Goal: Task Accomplishment & Management: Complete application form

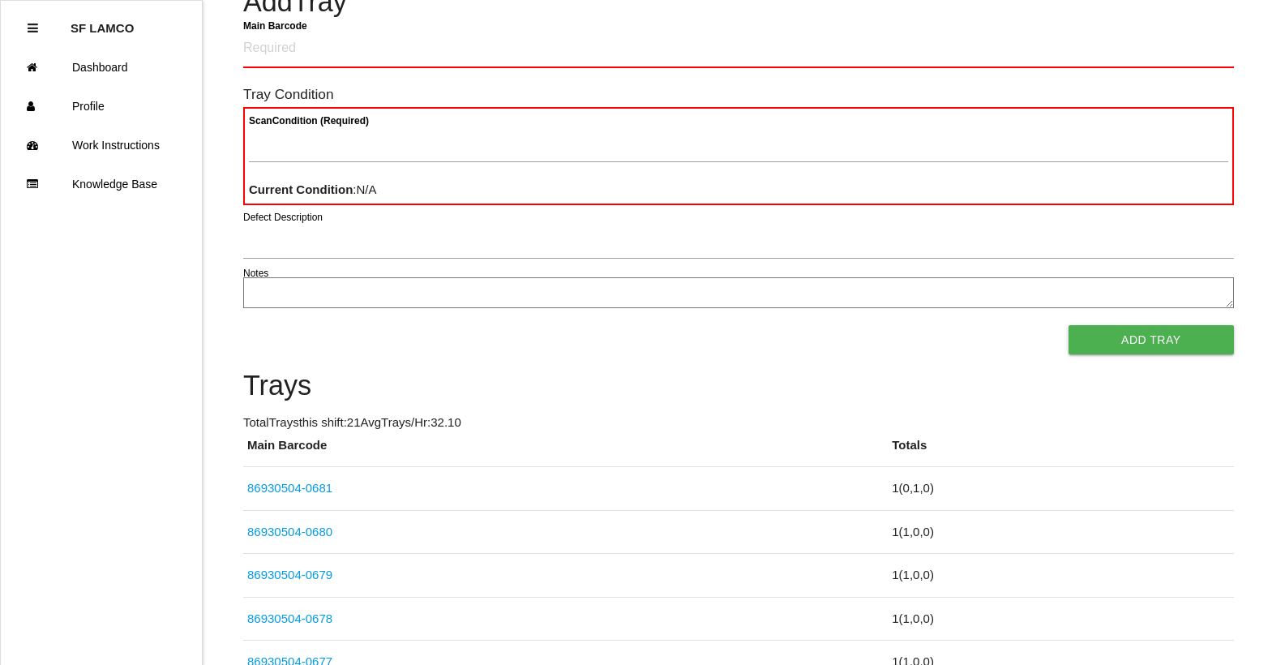
scroll to position [81, 0]
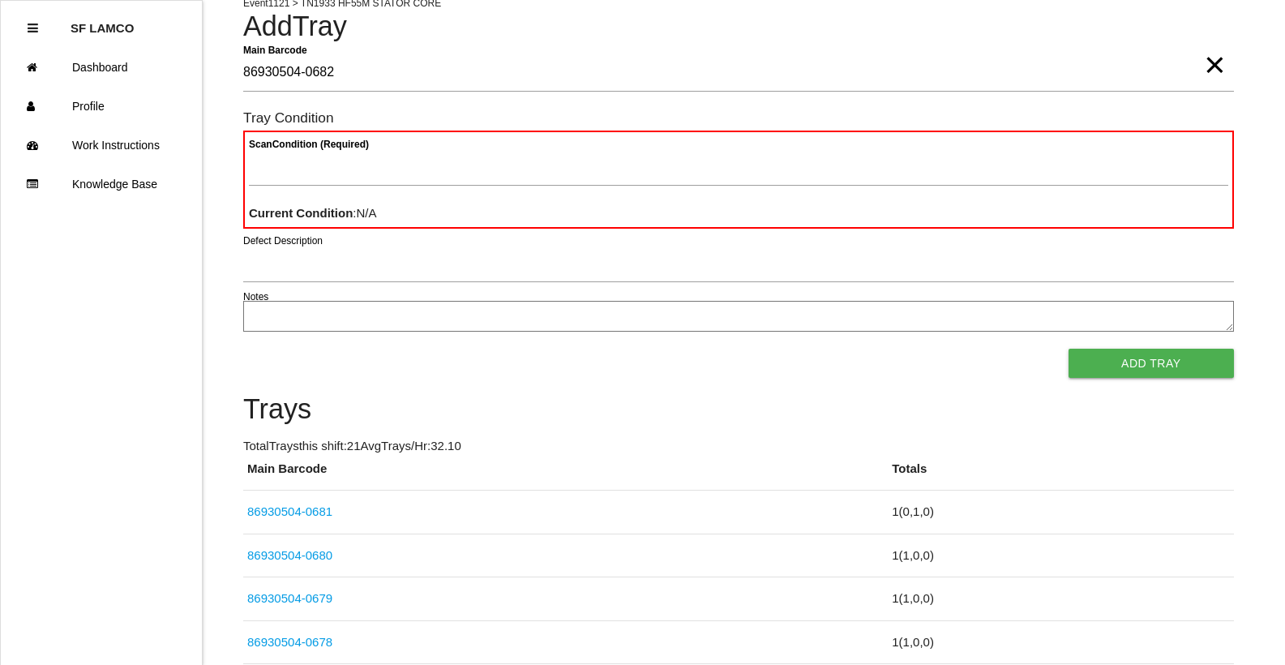
type Barcode "86930504-0682"
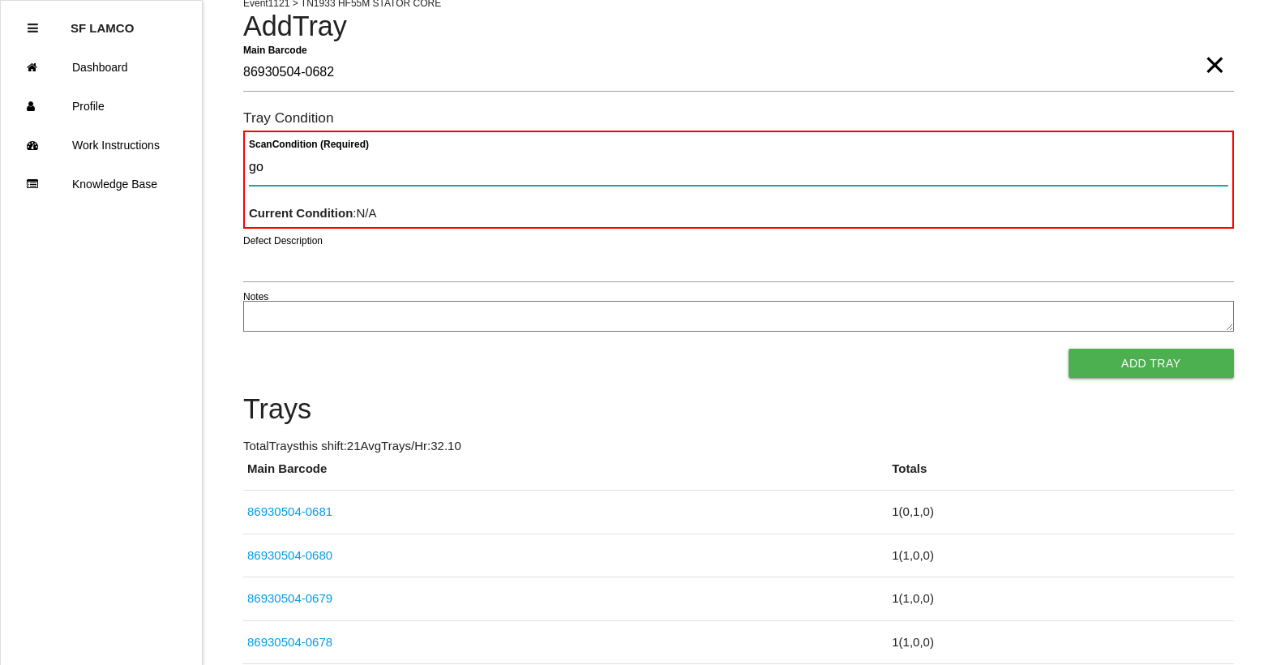
type Condition "goo"
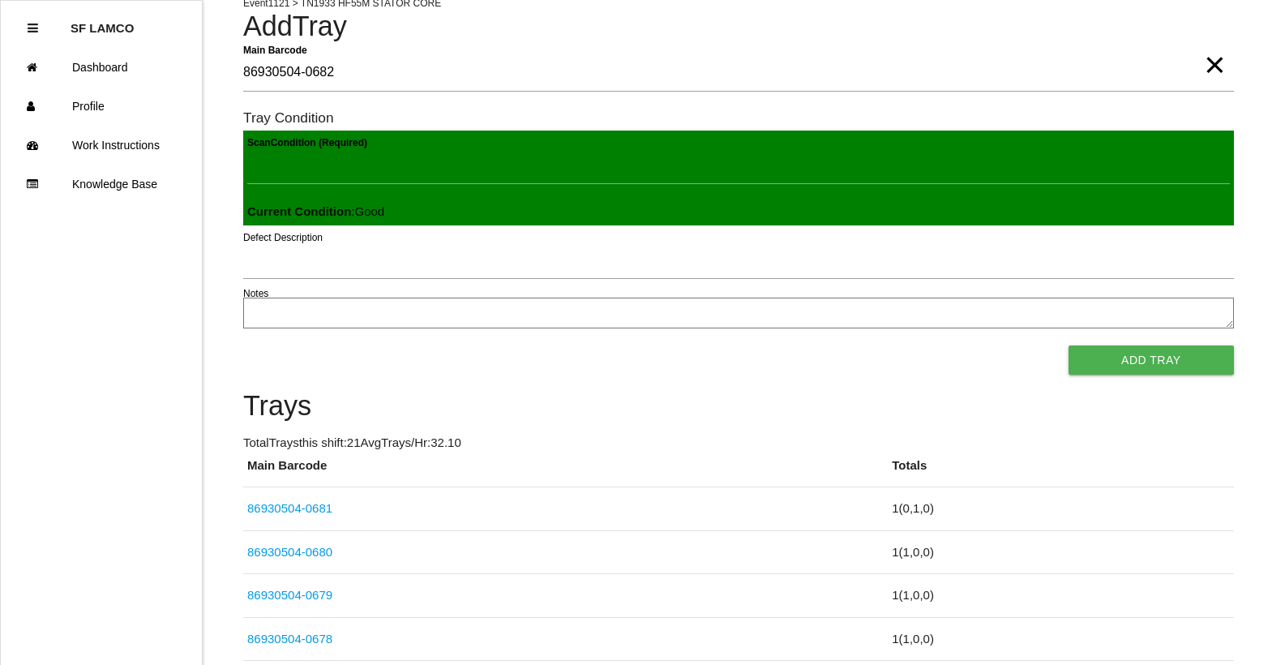
click at [1069, 345] on button "Add Tray" at bounding box center [1151, 359] width 165 height 29
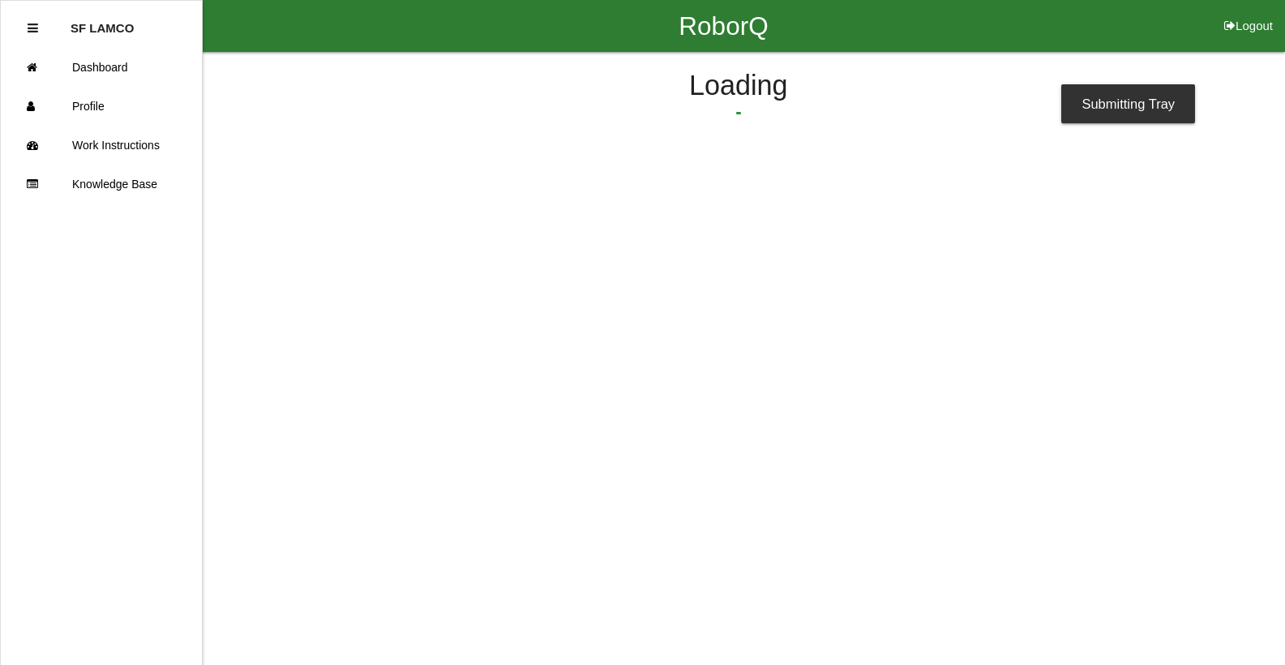
scroll to position [0, 0]
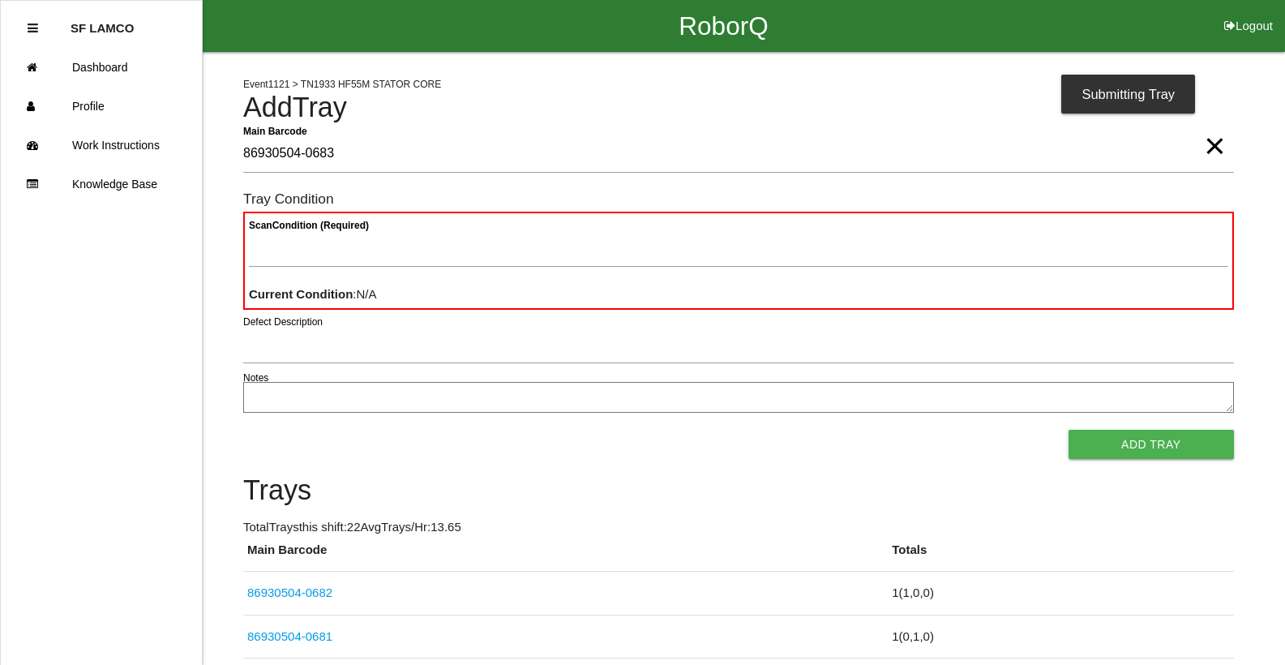
type Barcode "86930504-0683"
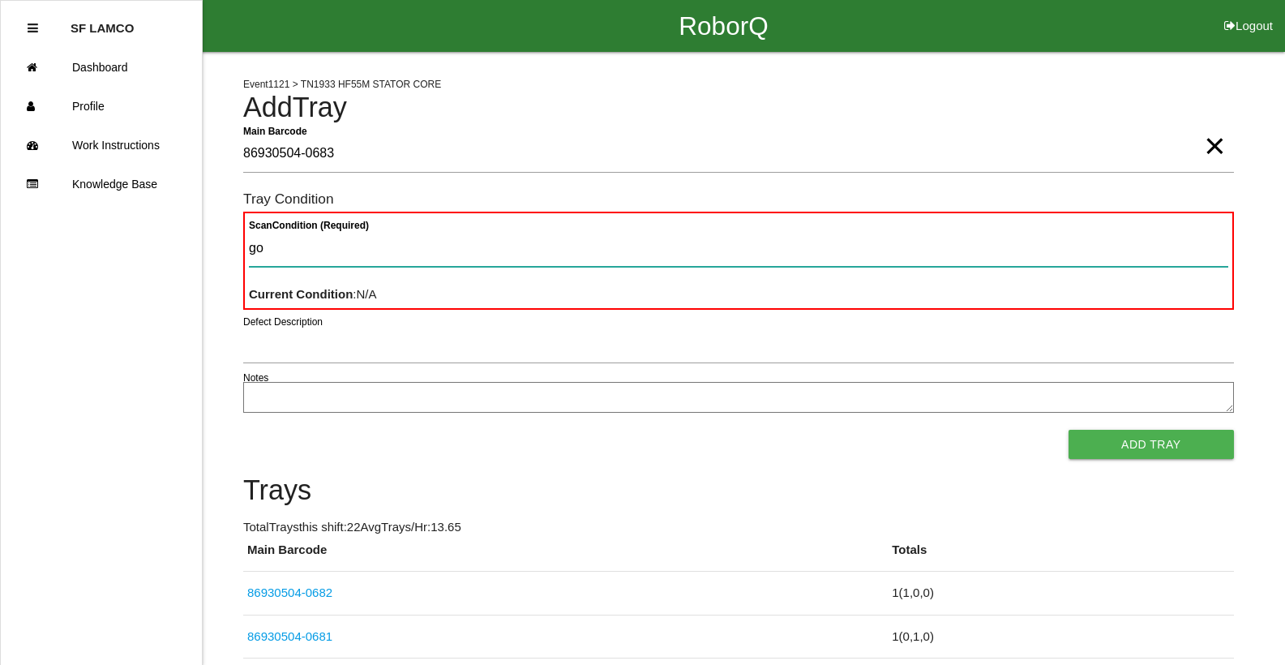
type Condition "goo"
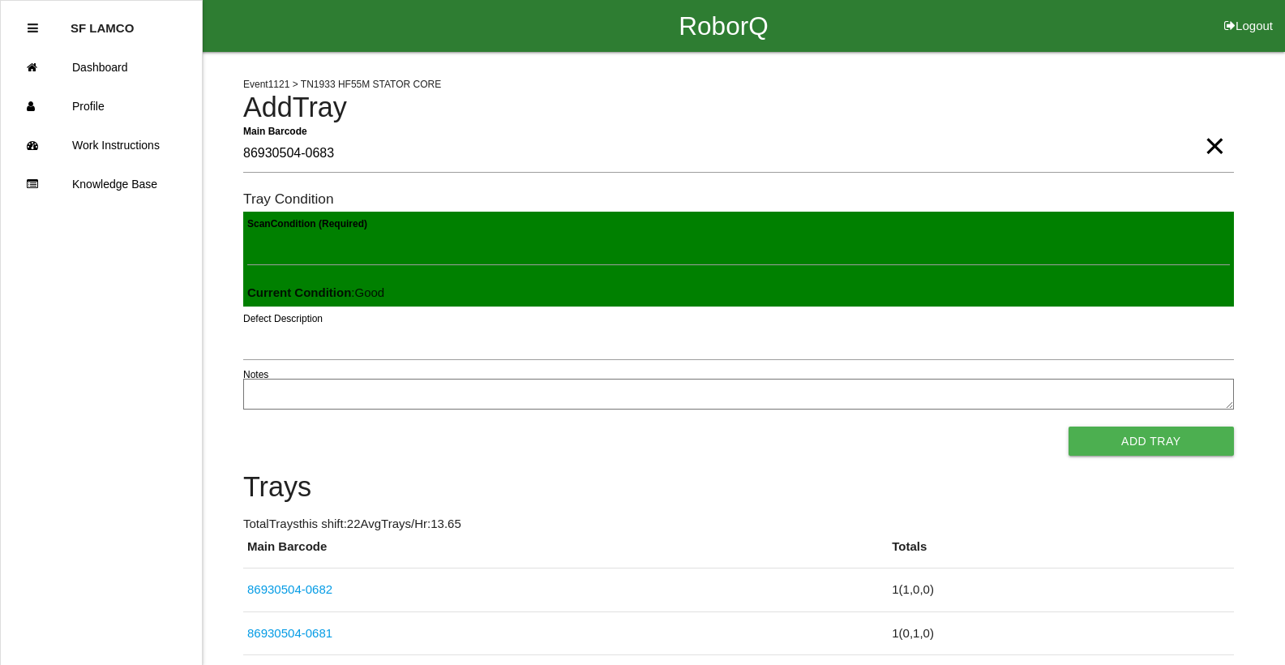
click at [1069, 427] on button "Add Tray" at bounding box center [1151, 441] width 165 height 29
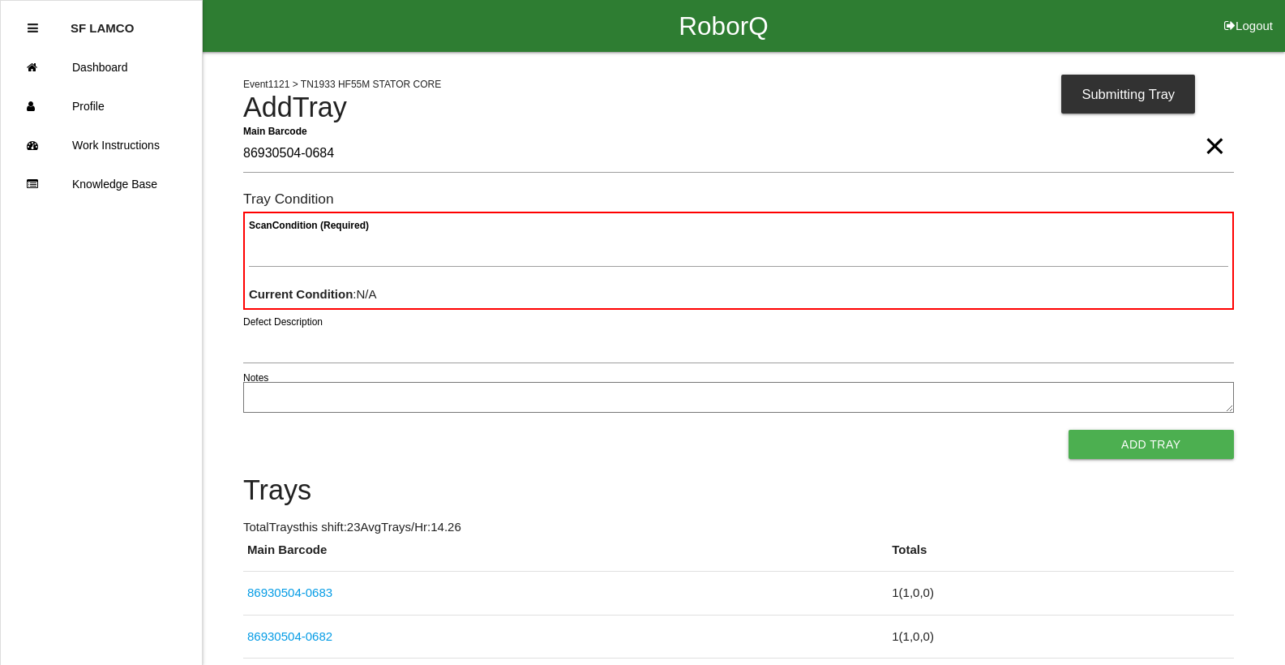
type Barcode "86930504-0684"
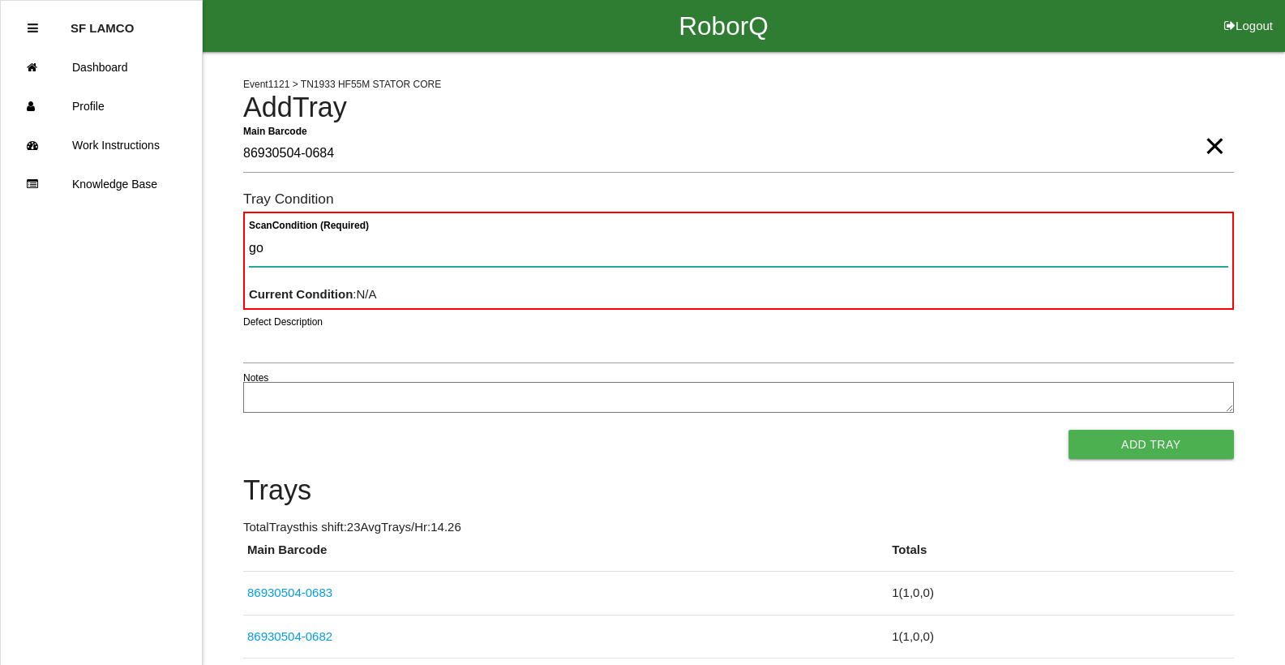
type Condition "goo"
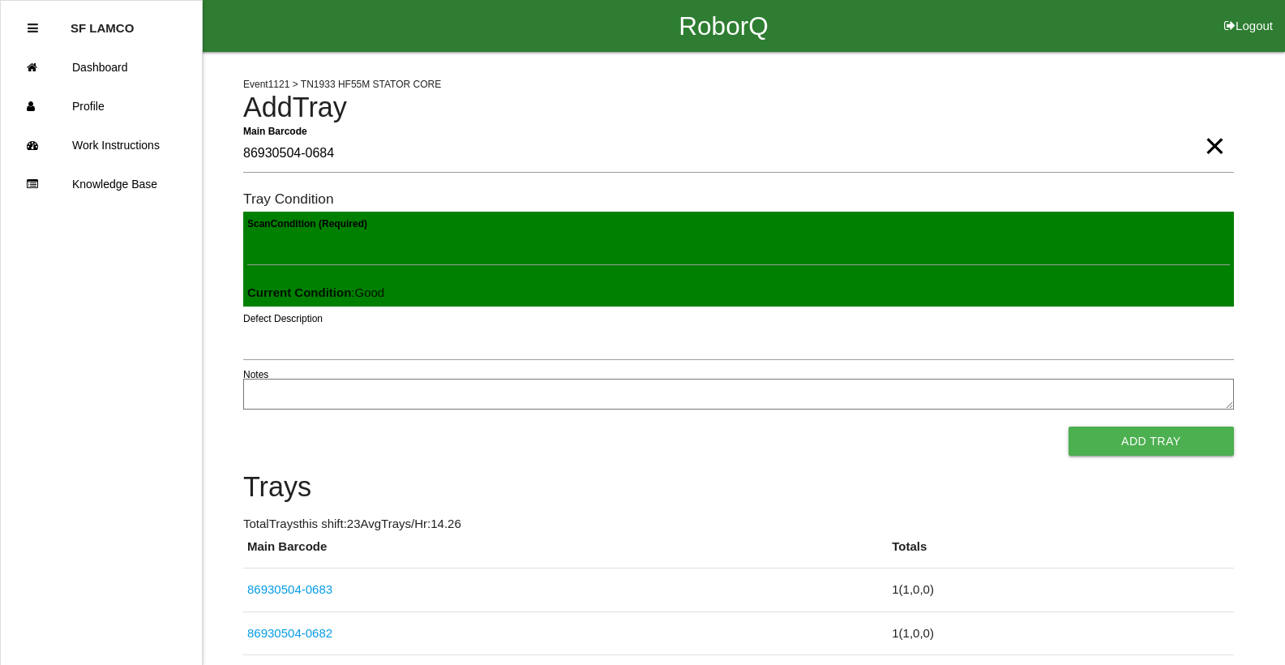
click at [1069, 427] on button "Add Tray" at bounding box center [1151, 441] width 165 height 29
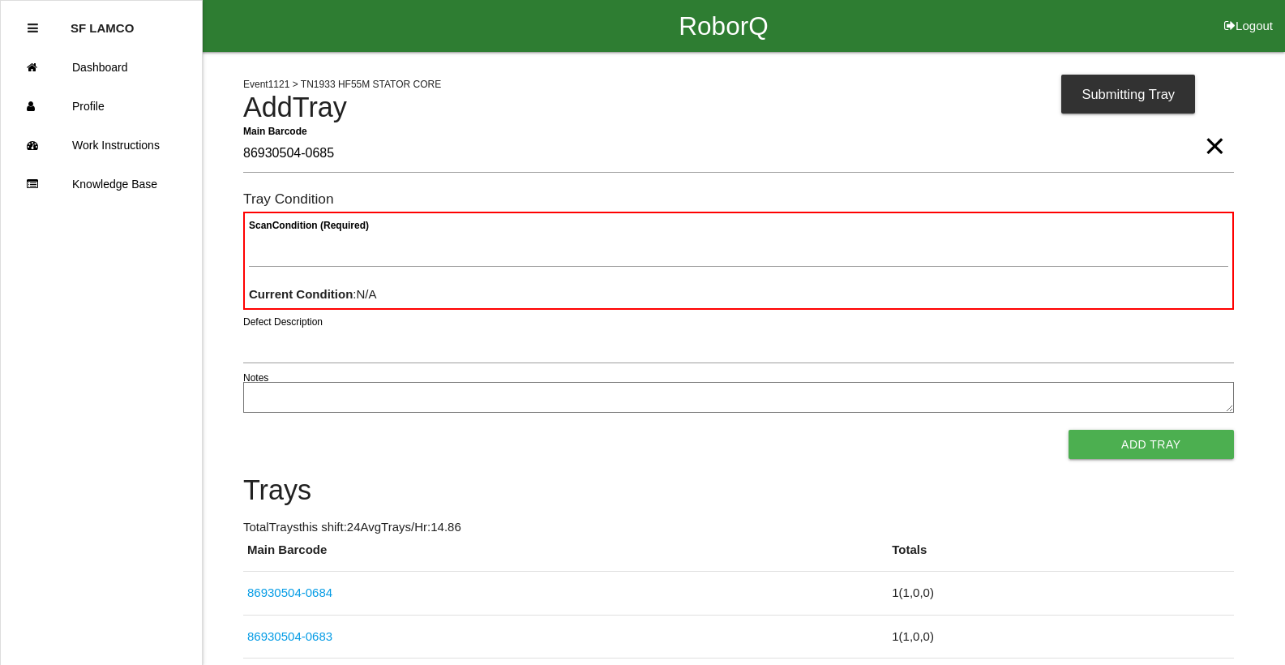
type Barcode "86930504-0685"
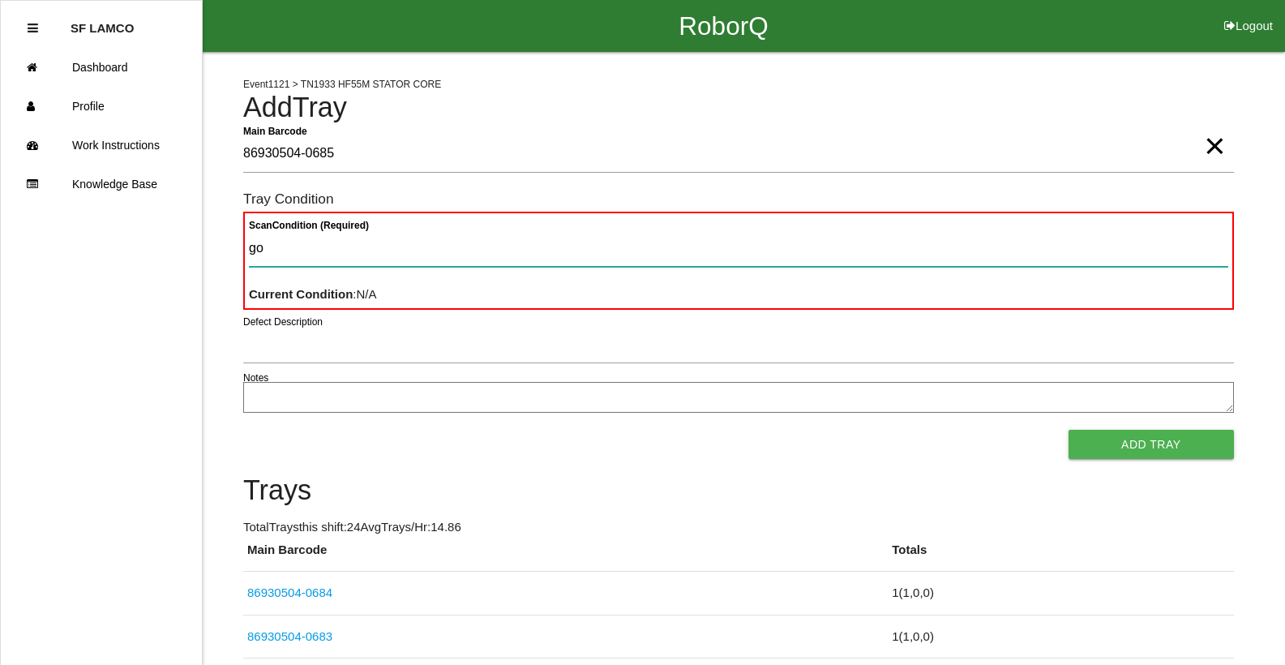
type Condition "goo"
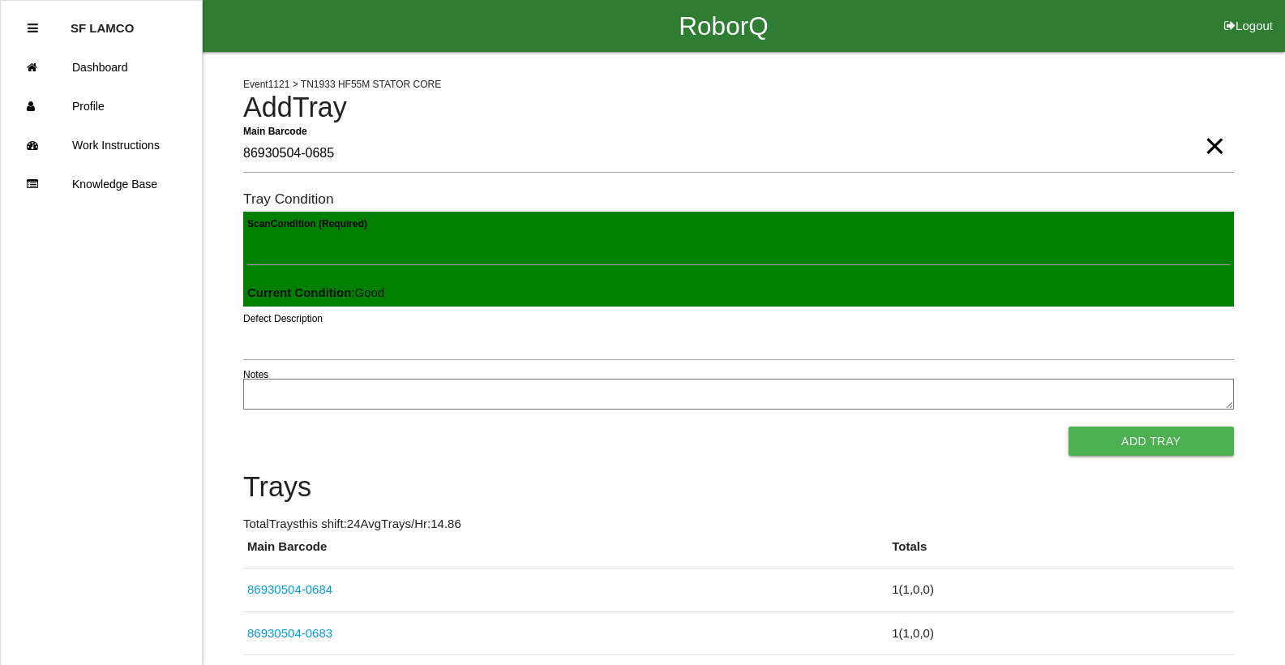
click at [1069, 427] on button "Add Tray" at bounding box center [1151, 441] width 165 height 29
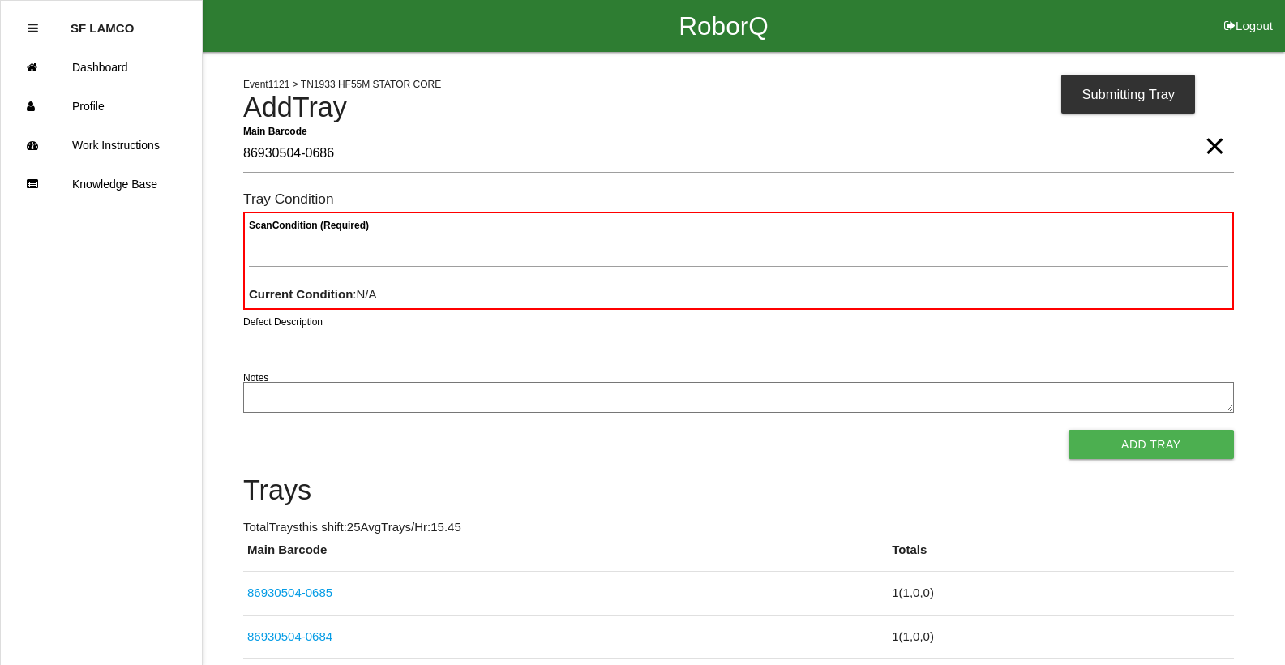
type Barcode "86930504-0686"
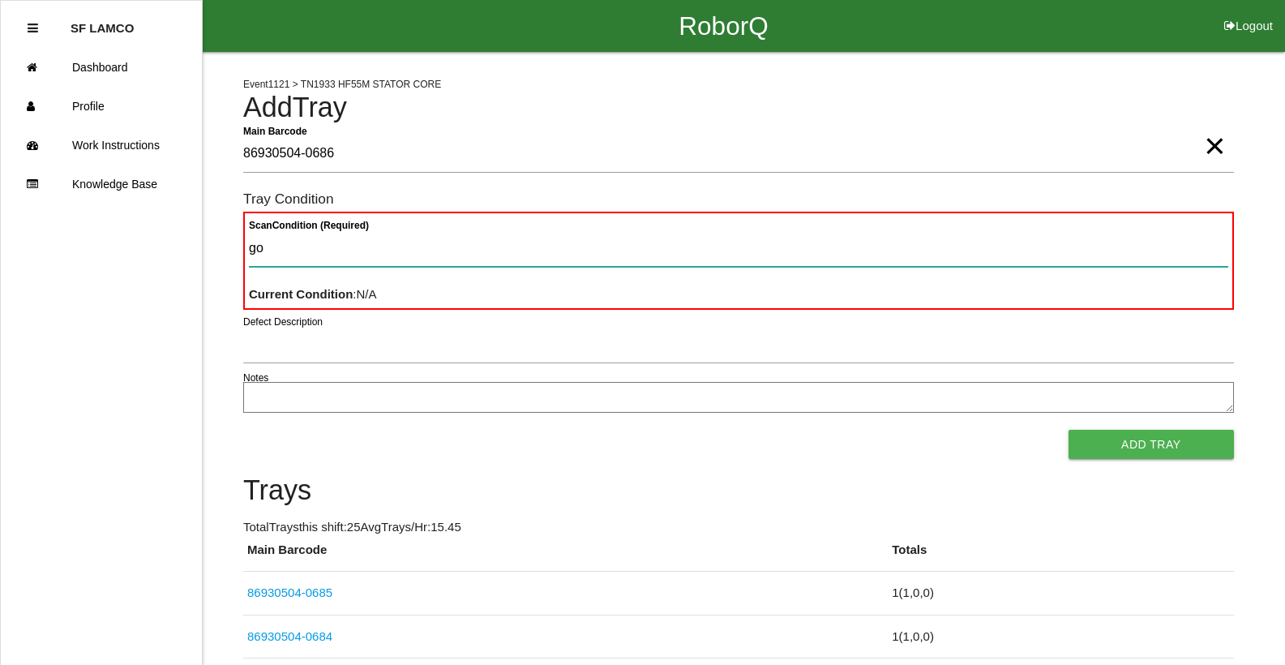
type Condition "goo"
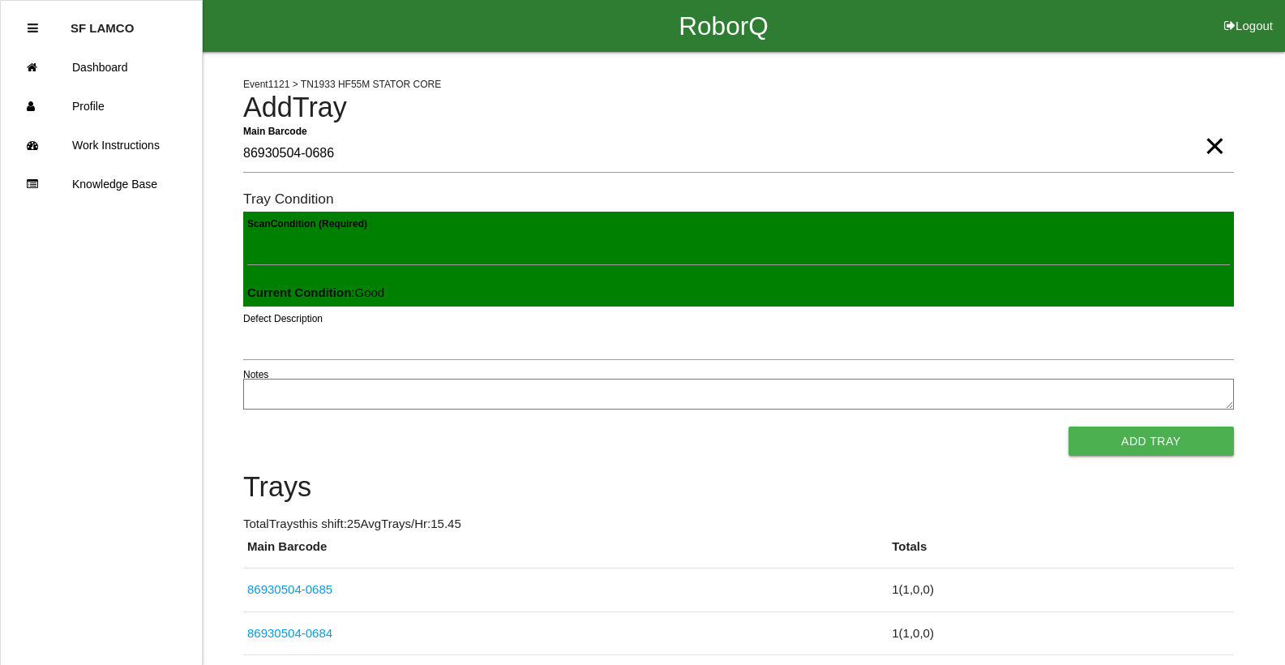
click at [1069, 427] on button "Add Tray" at bounding box center [1151, 441] width 165 height 29
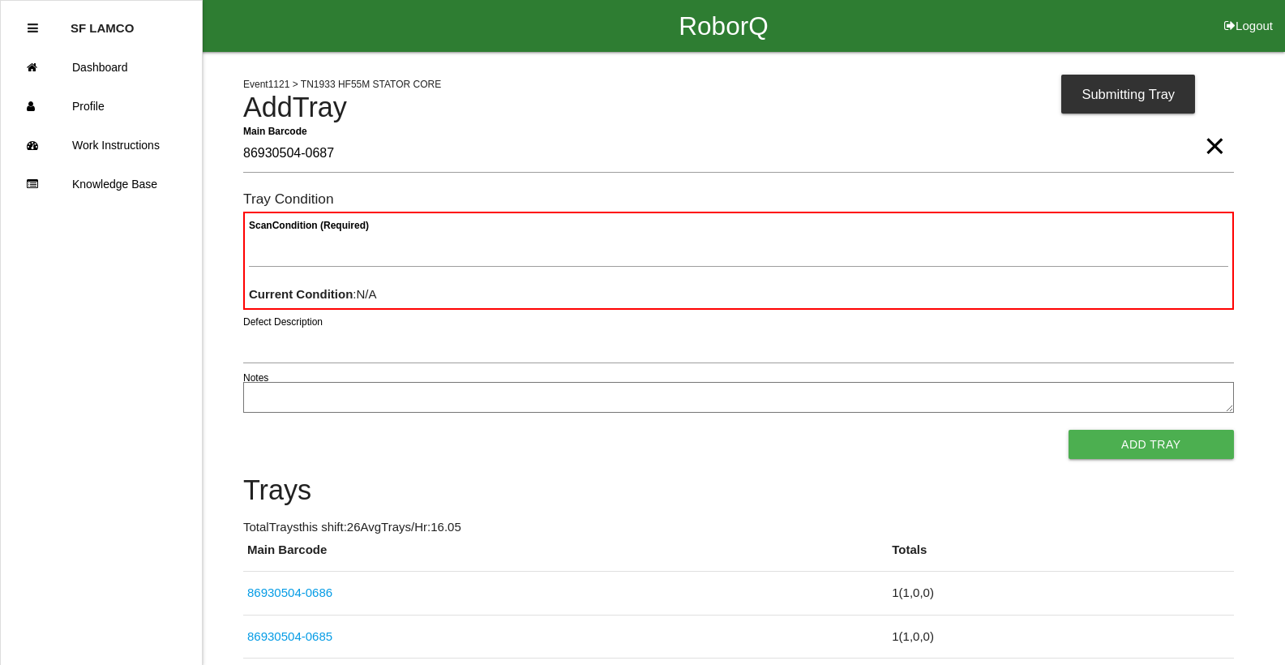
type Barcode "86930504-0687"
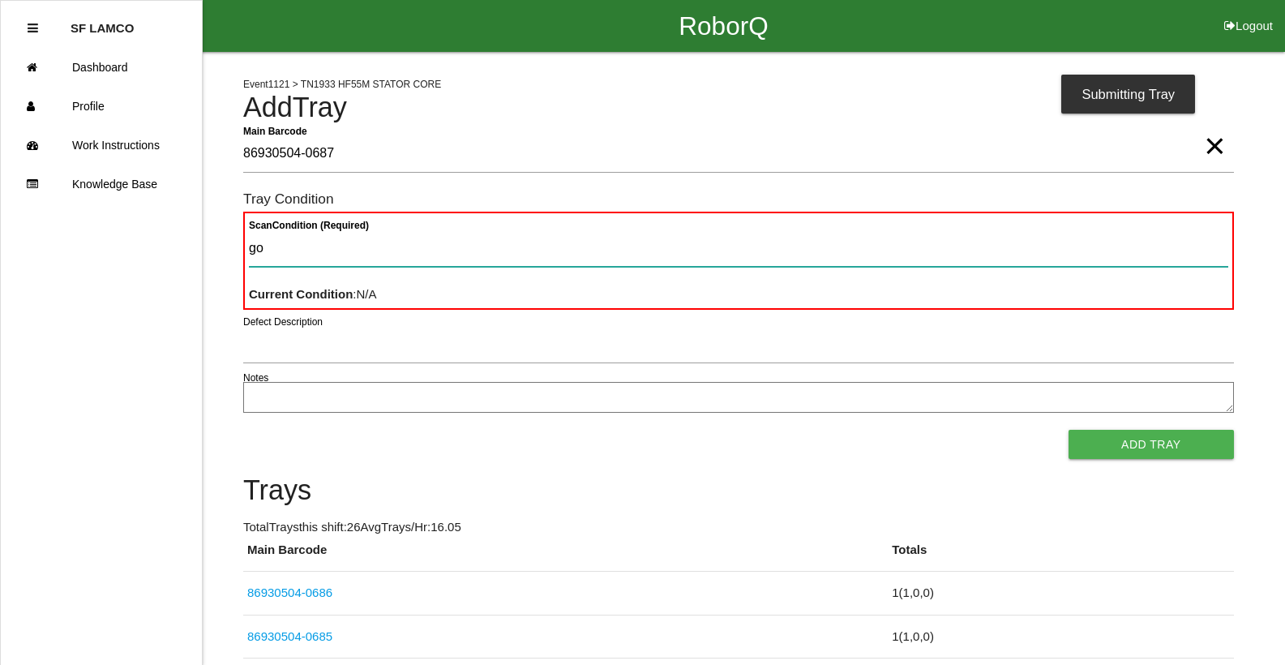
type Condition "goo"
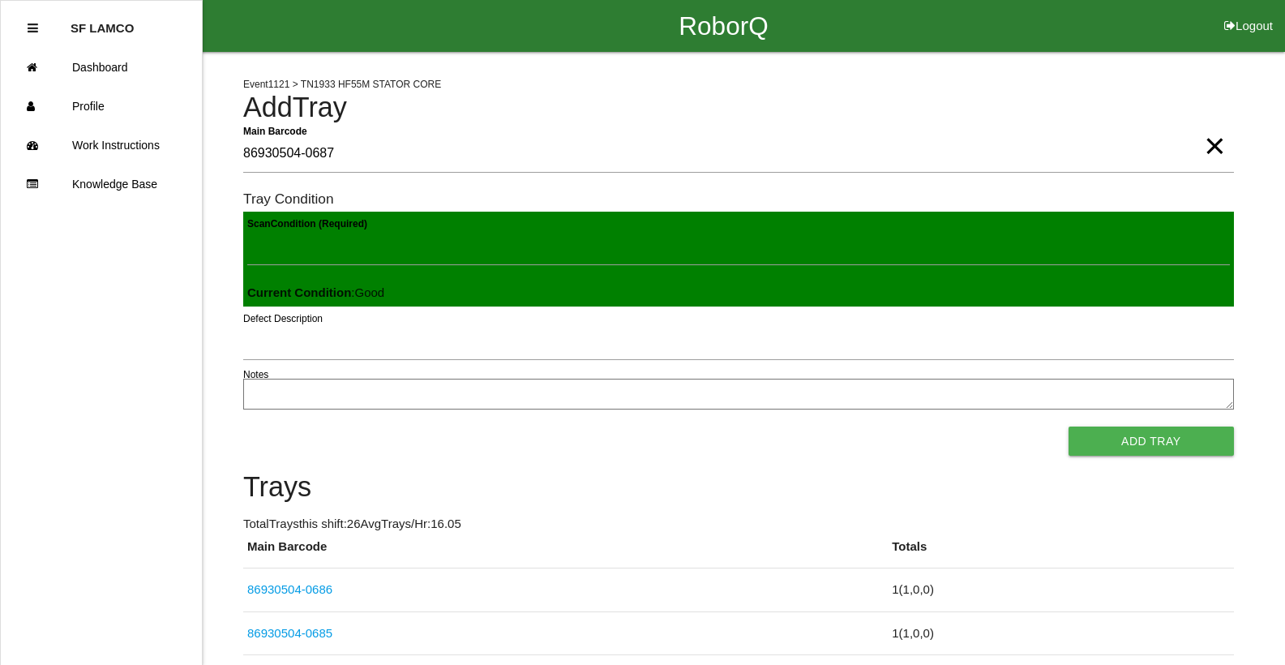
click at [1069, 427] on button "Add Tray" at bounding box center [1151, 441] width 165 height 29
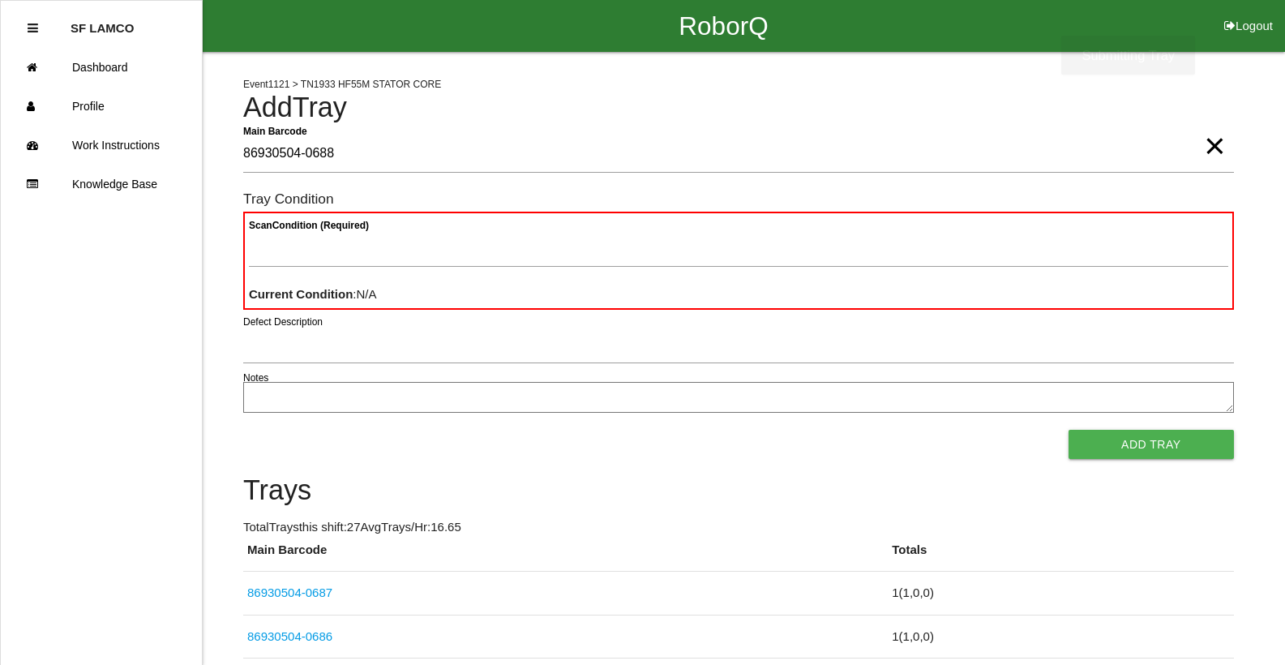
type Barcode "86930504-0688"
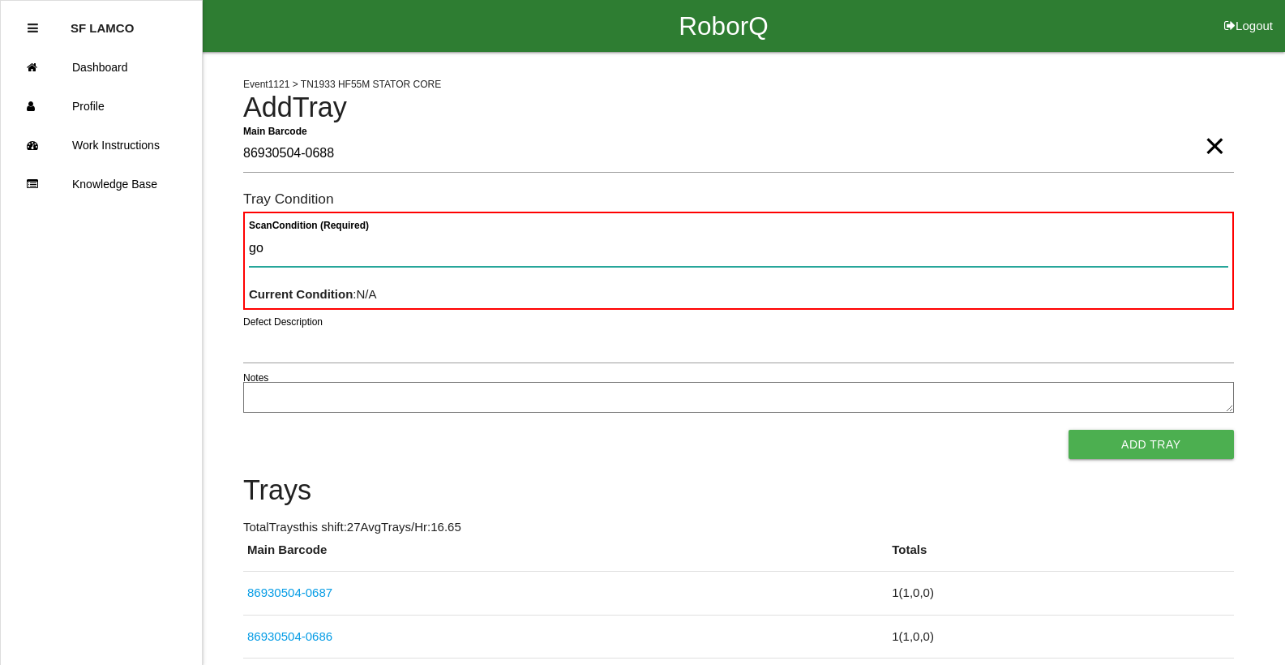
type Condition "goo"
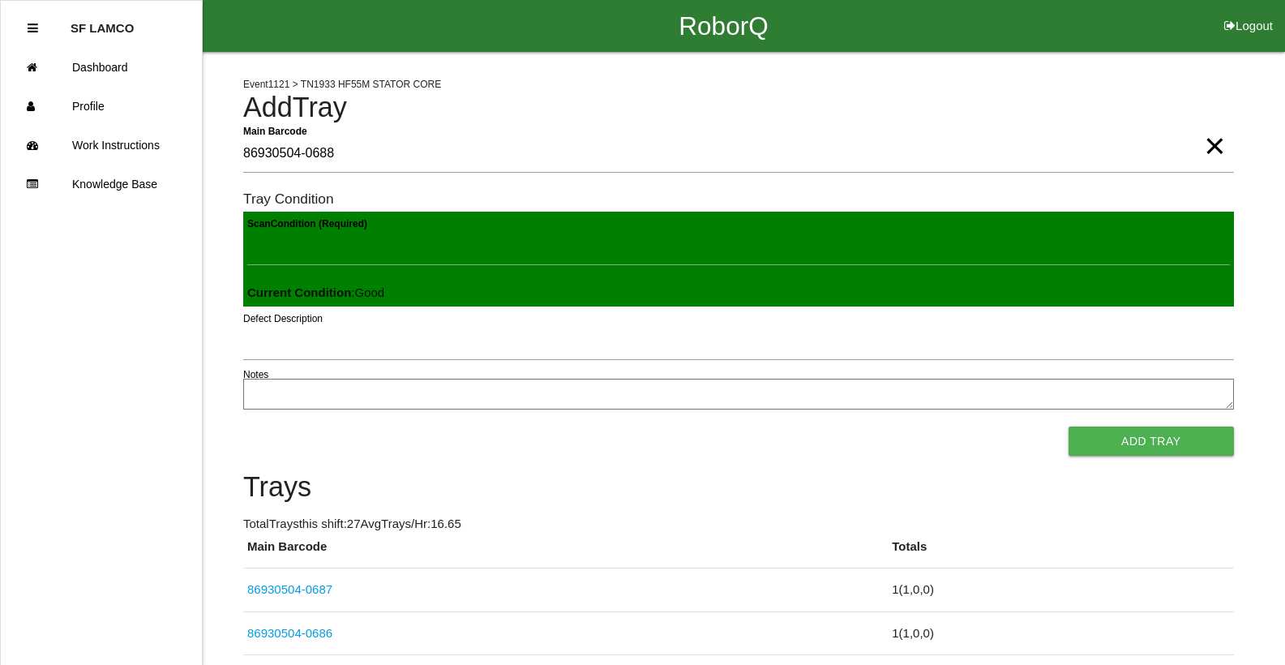
click at [1069, 427] on button "Add Tray" at bounding box center [1151, 441] width 165 height 29
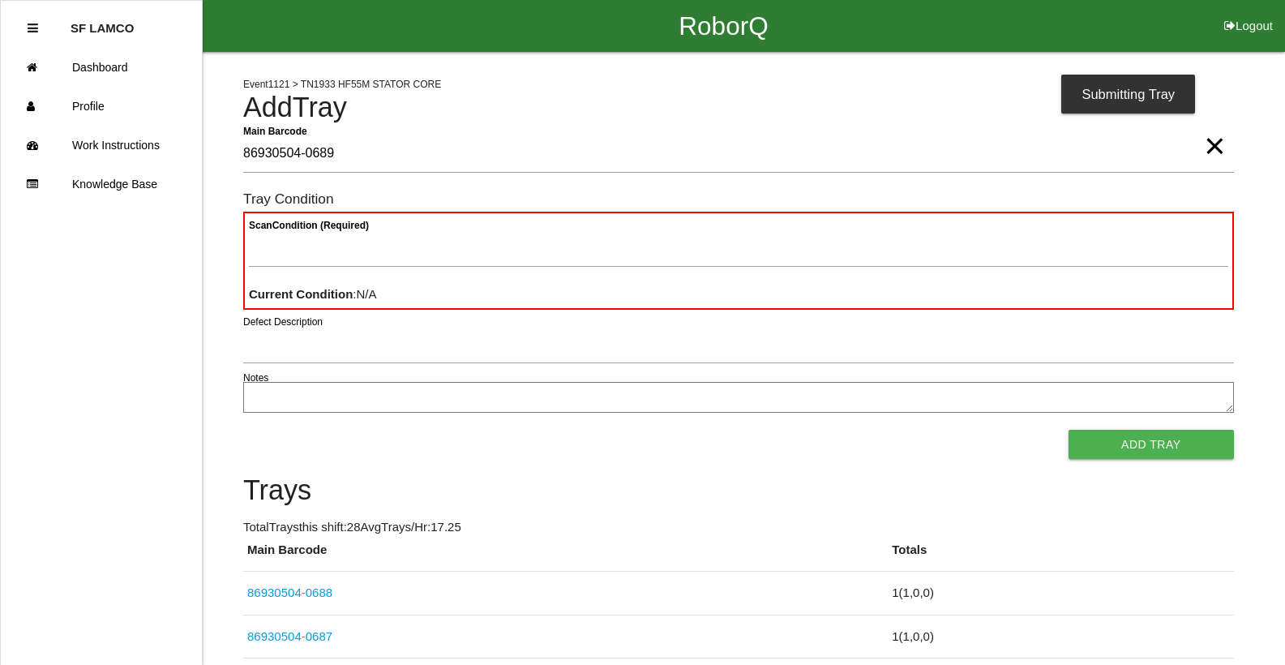
type Barcode "86930504-0689"
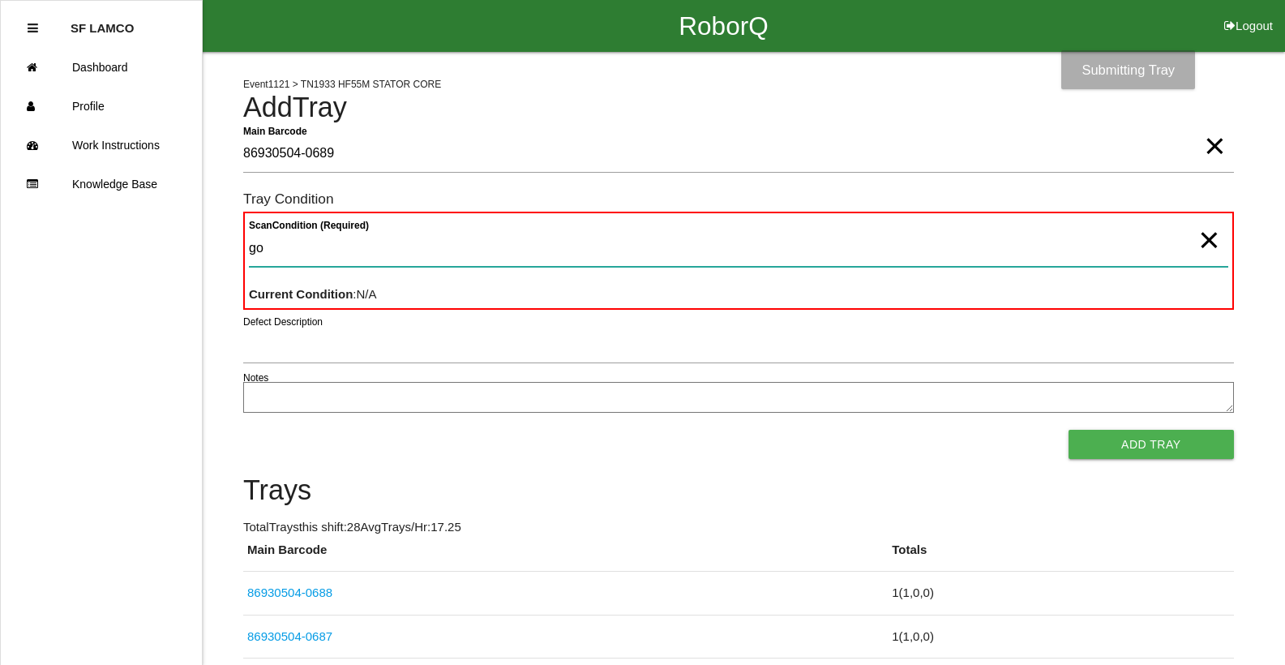
type Condition "goo"
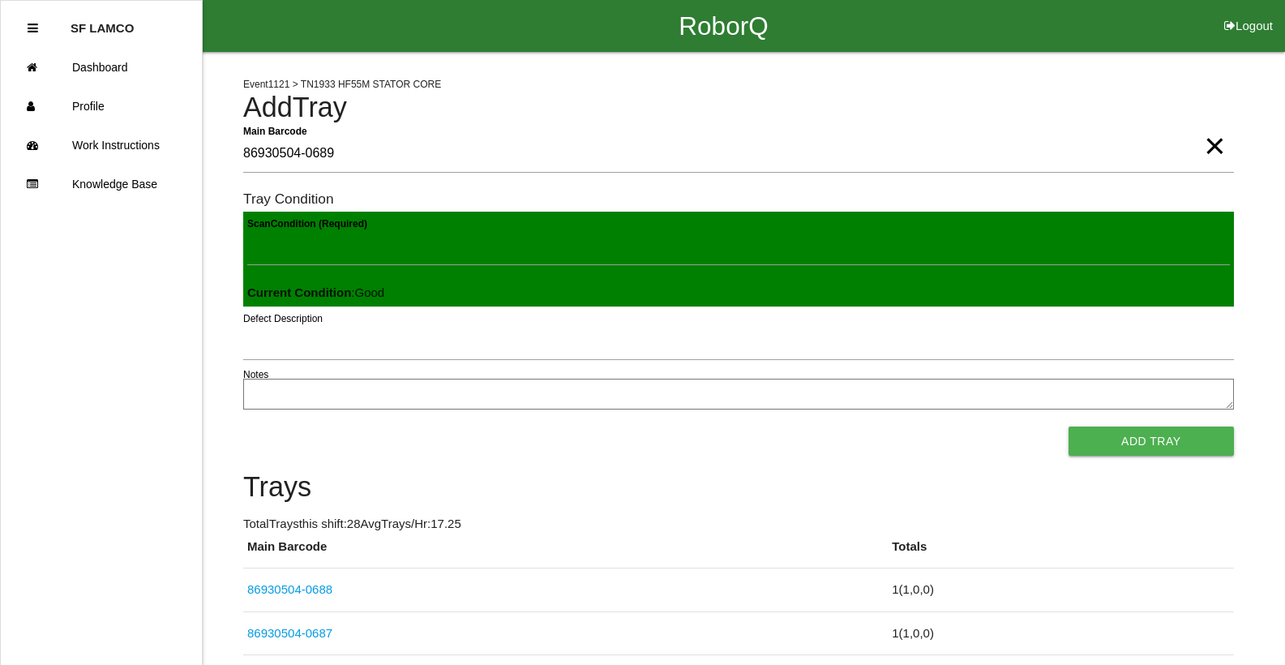
click button "Add Tray" at bounding box center [1151, 441] width 165 height 29
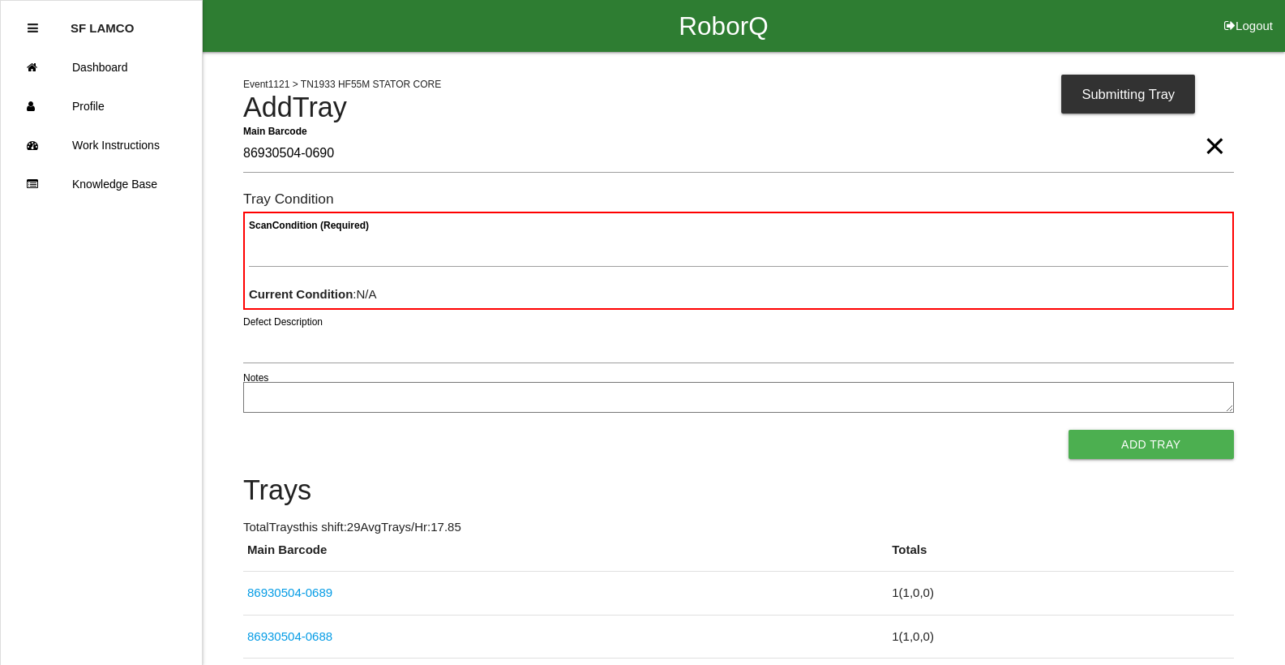
type Barcode "86930504-0690"
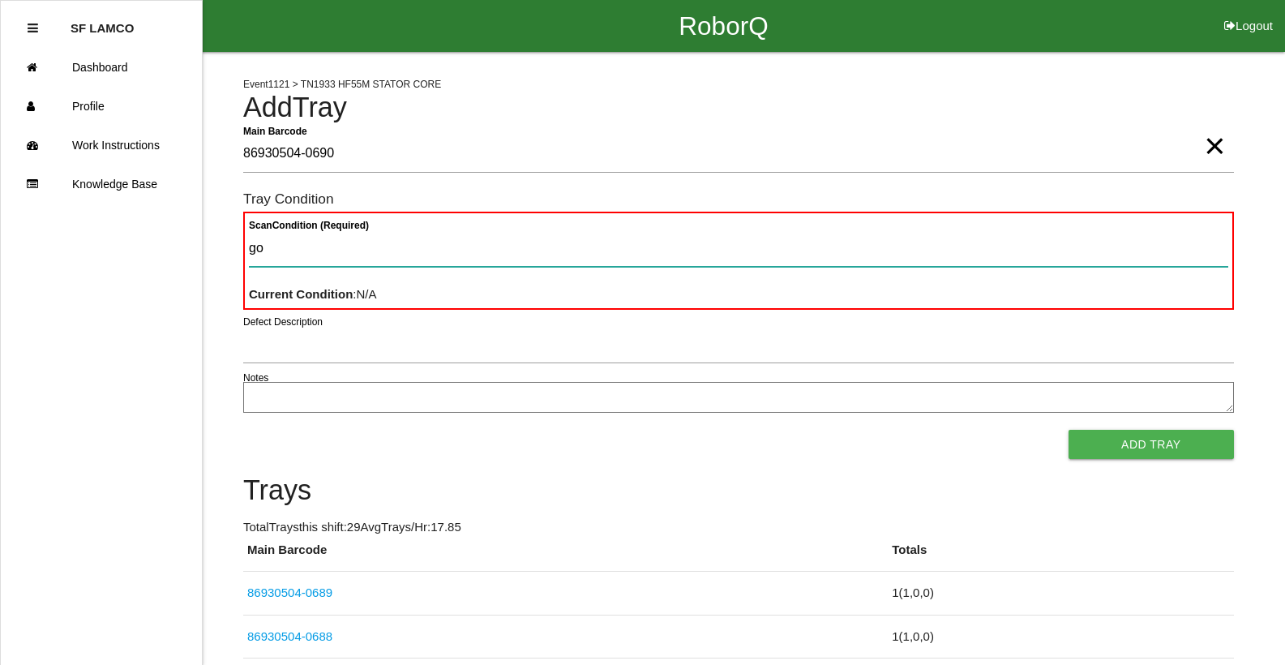
type Condition "goo"
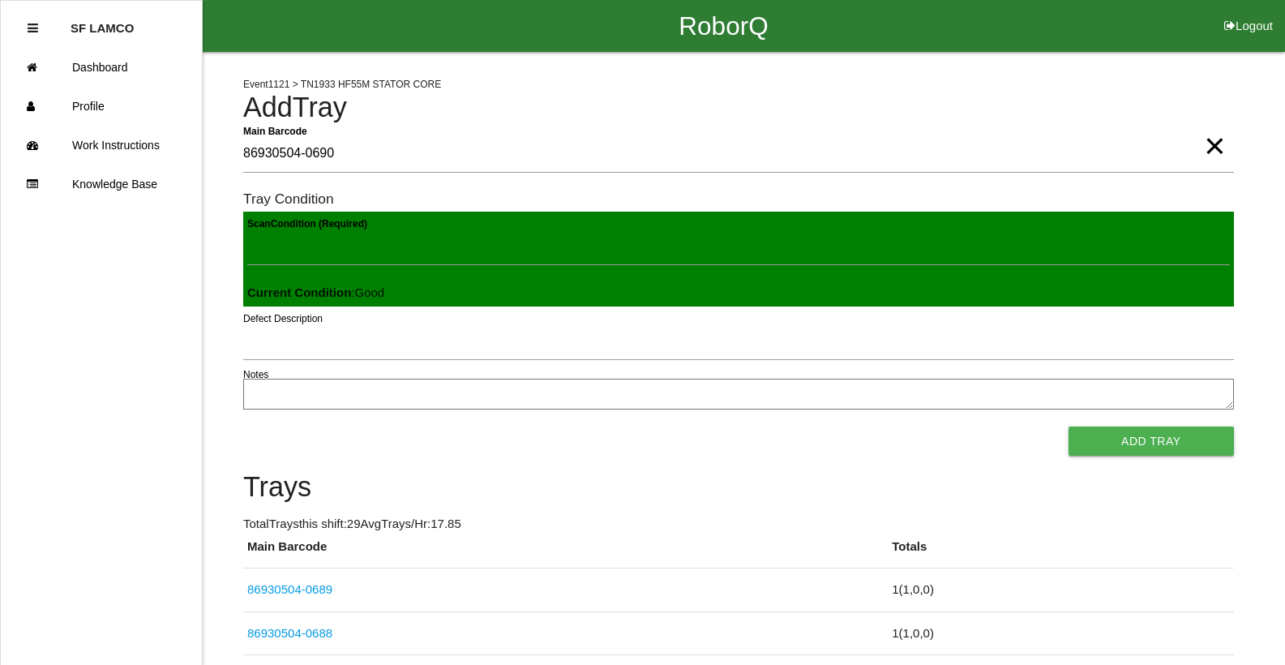
click at [1069, 427] on button "Add Tray" at bounding box center [1151, 441] width 165 height 29
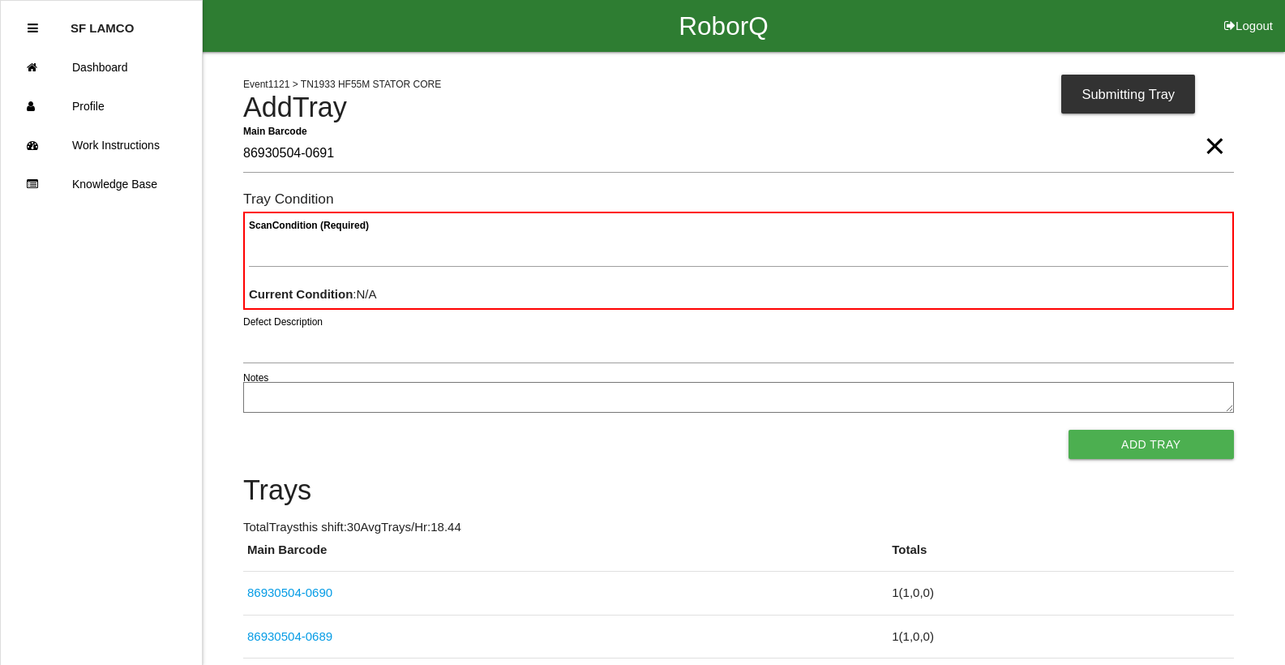
type Barcode "86930504-0691"
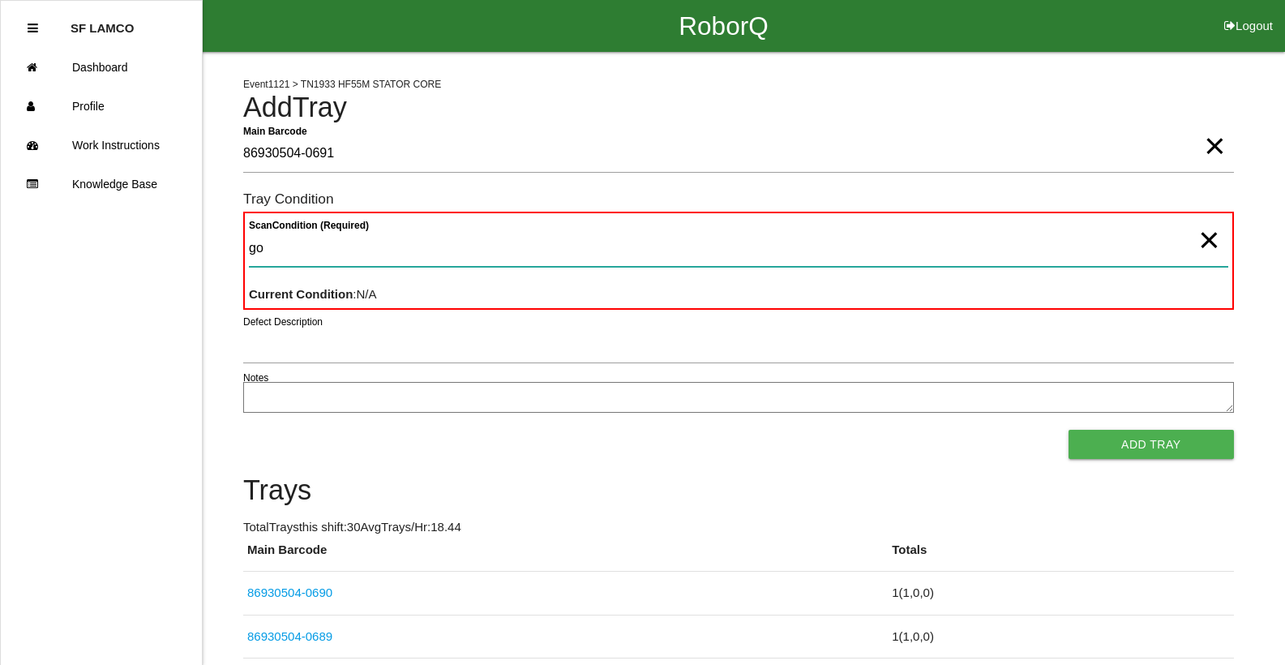
type Condition "goo"
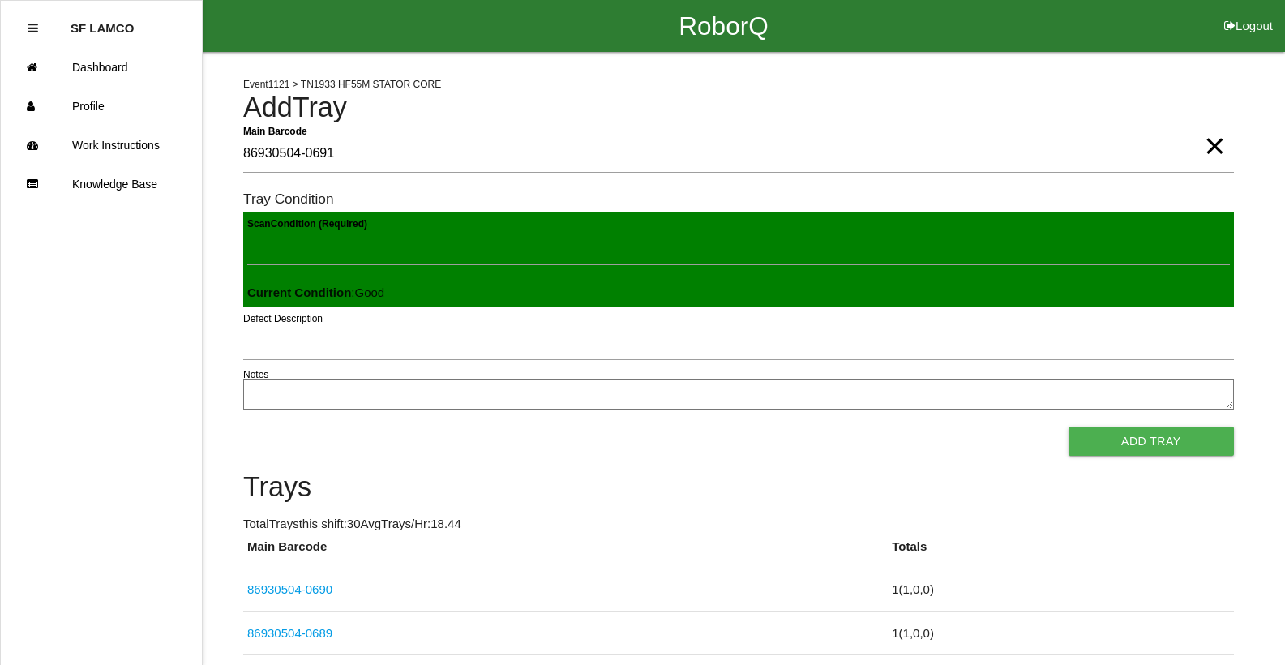
click at [1069, 427] on button "Add Tray" at bounding box center [1151, 441] width 165 height 29
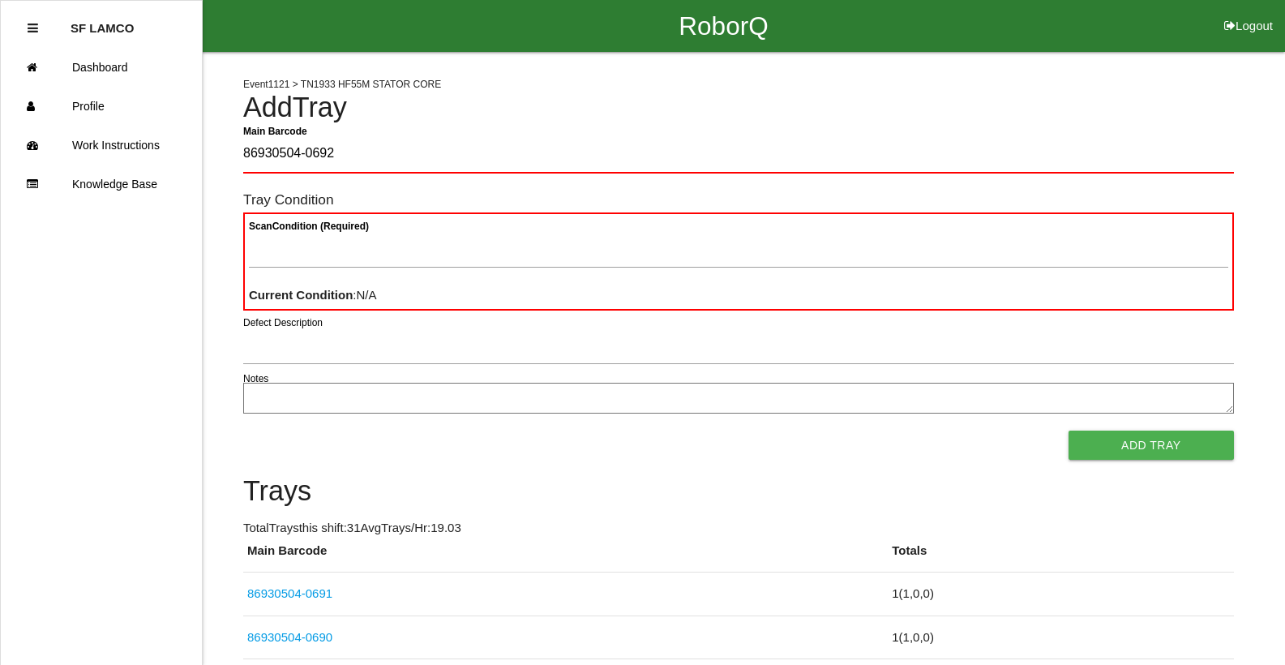
type Barcode "86930504-0692"
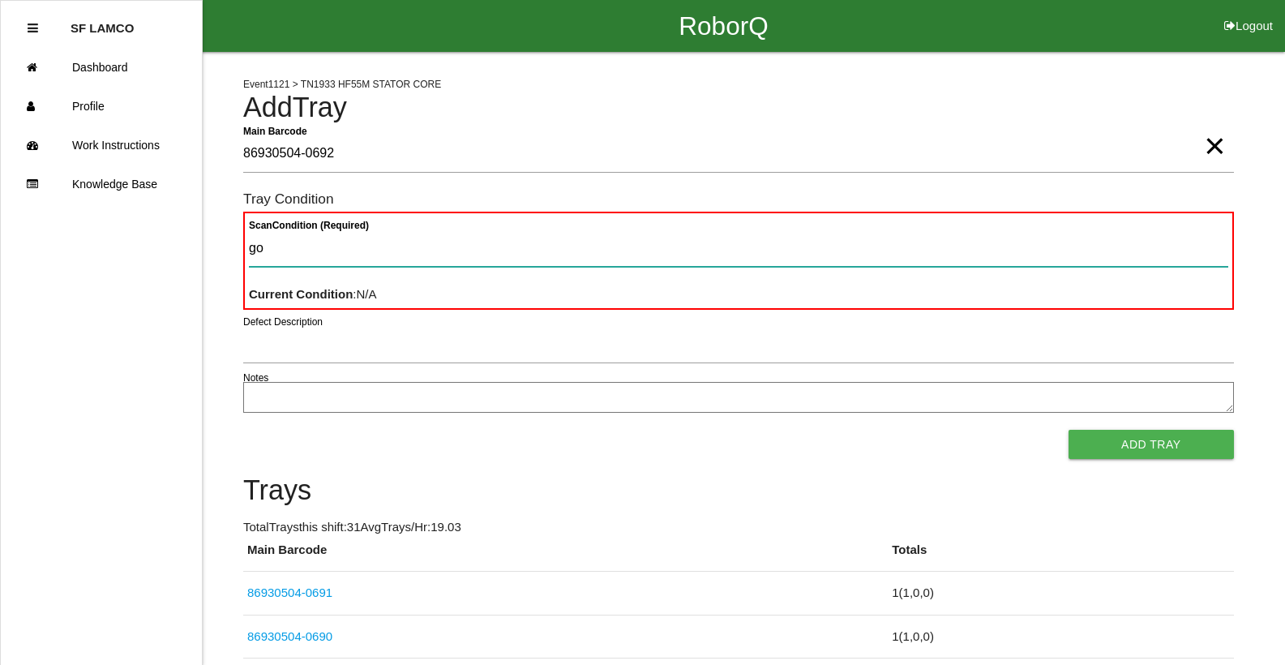
type Condition "goo"
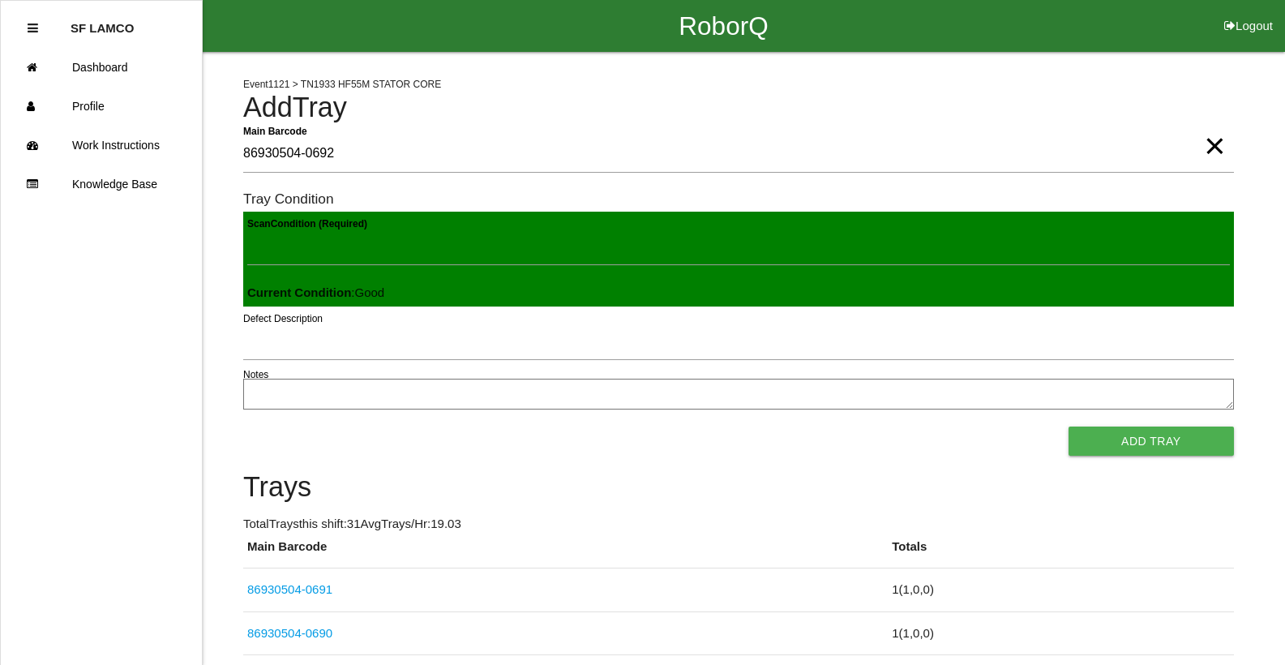
click at [1069, 427] on button "Add Tray" at bounding box center [1151, 441] width 165 height 29
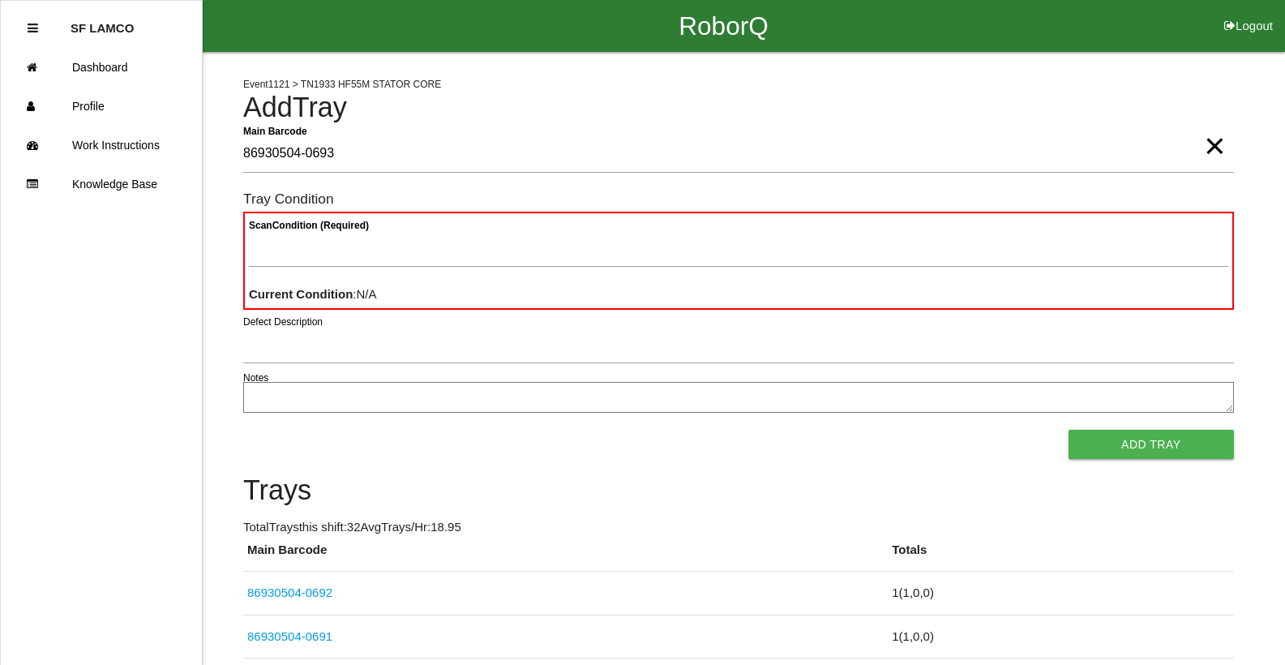
type Barcode "86930504-0693"
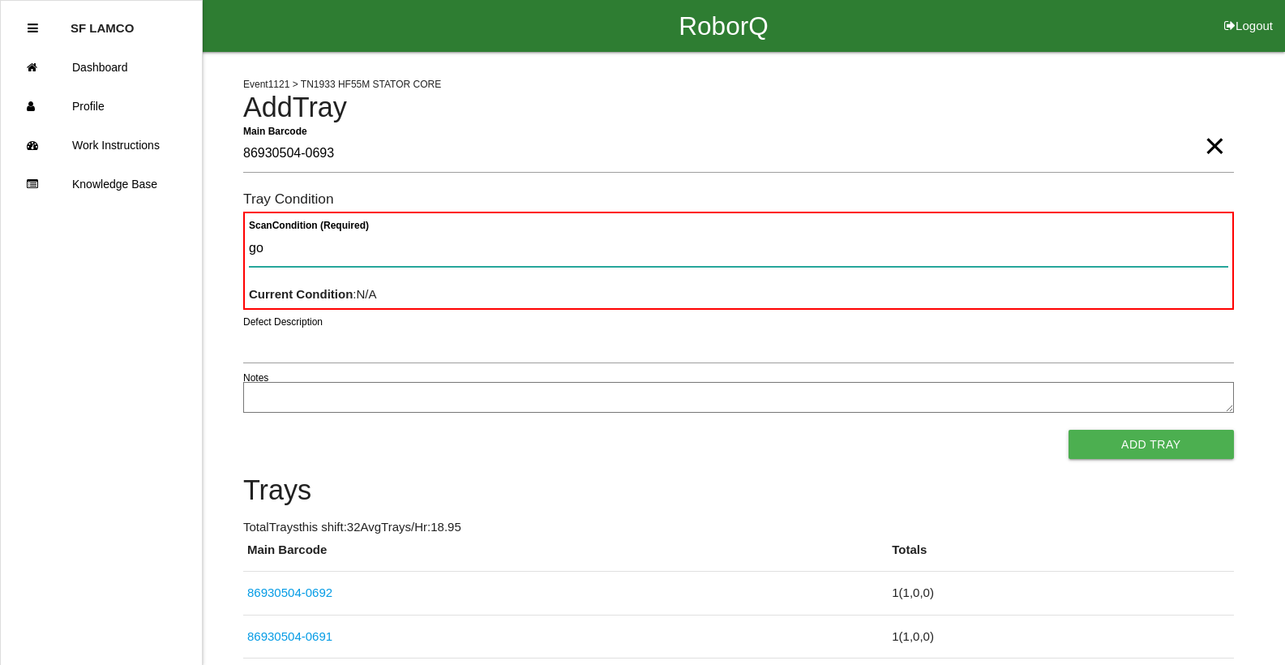
type Condition "goo"
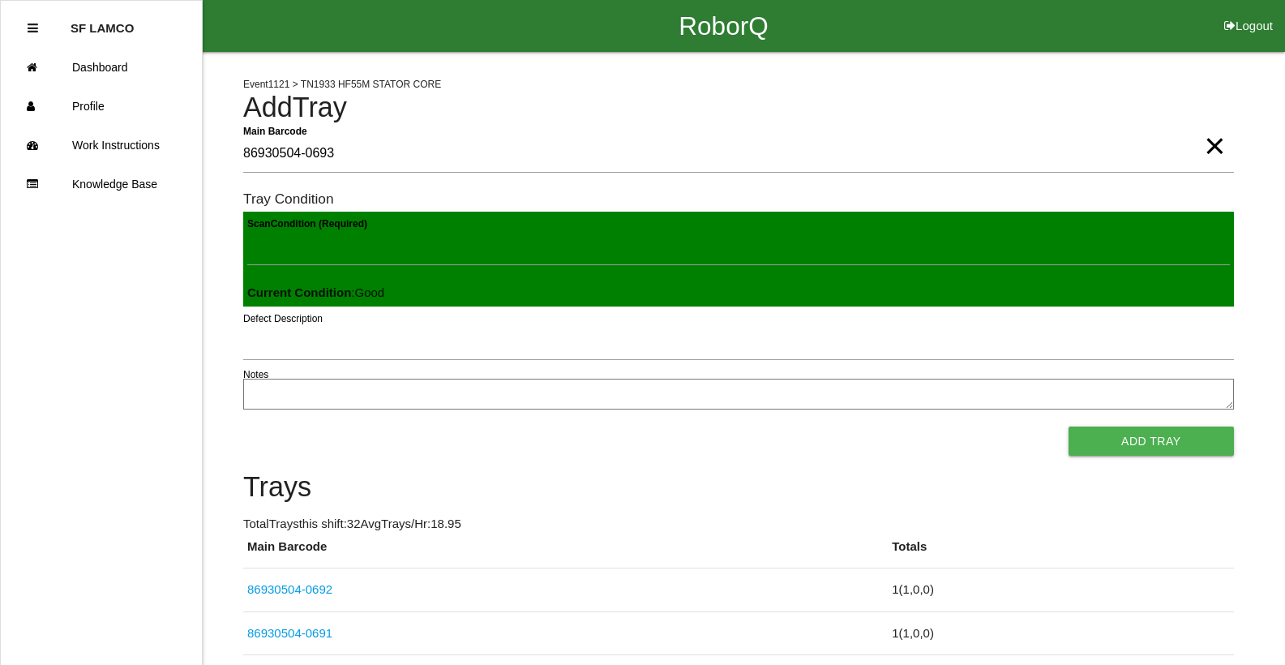
click at [1069, 427] on button "Add Tray" at bounding box center [1151, 441] width 165 height 29
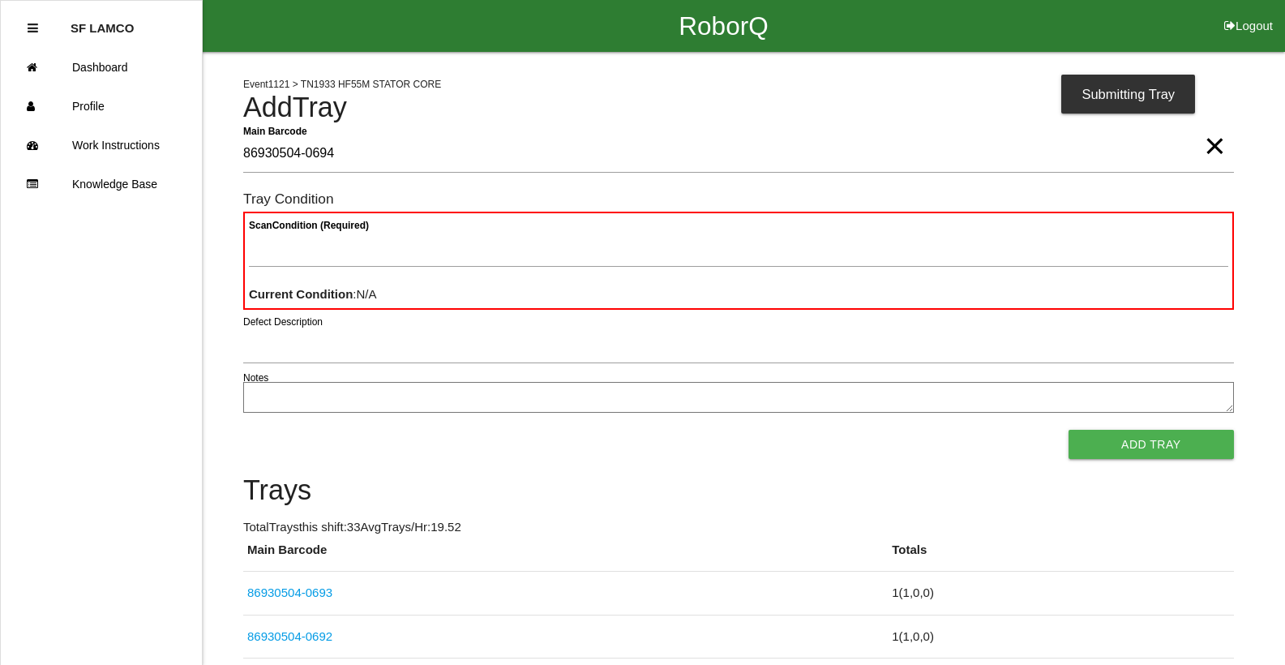
type Barcode "86930504-0694"
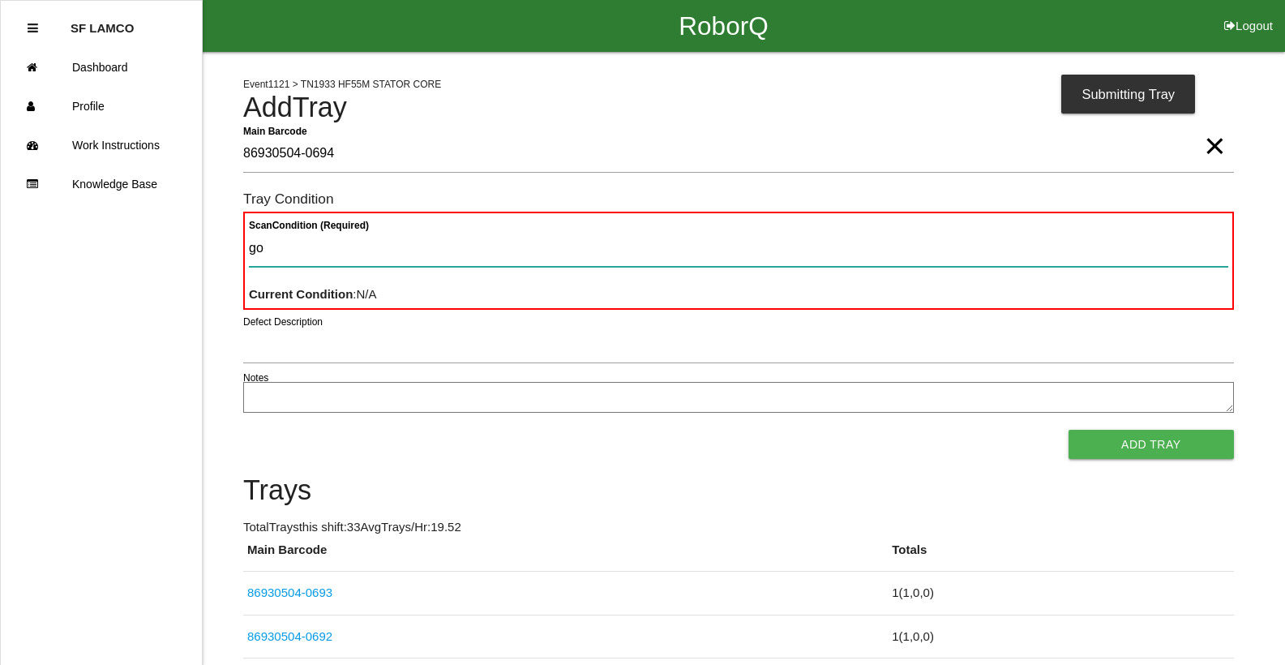
type Condition "goo"
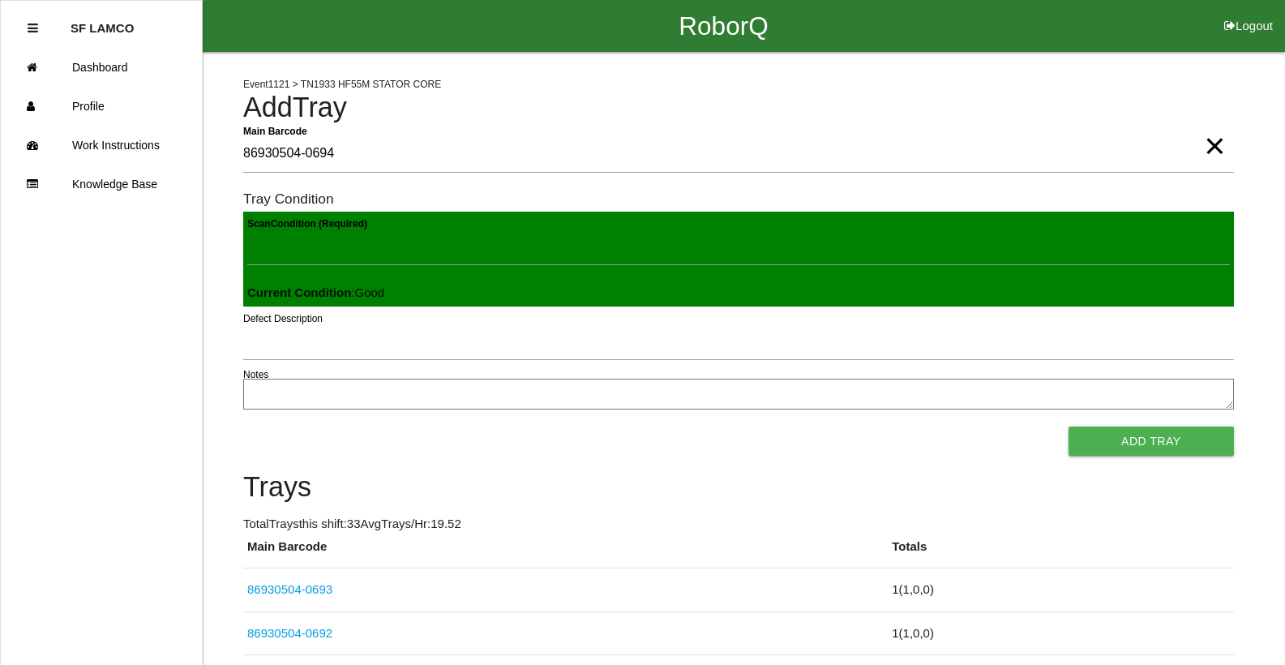
click at [1069, 427] on button "Add Tray" at bounding box center [1151, 441] width 165 height 29
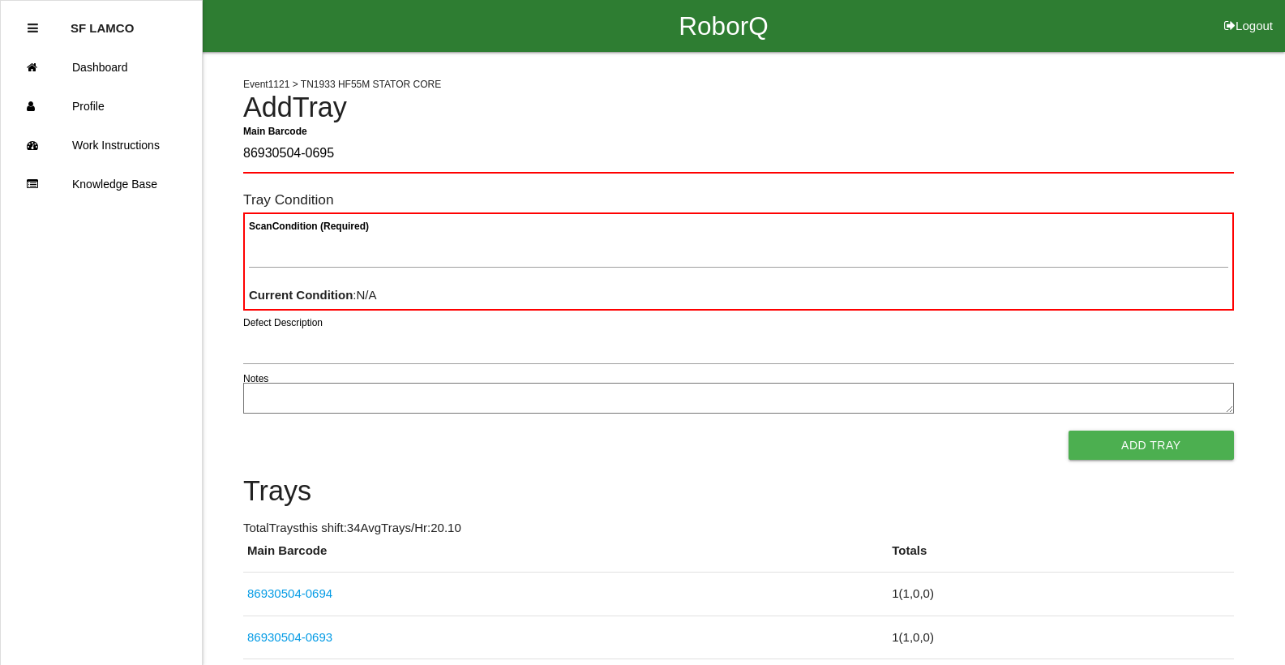
type Barcode "86930504-0695"
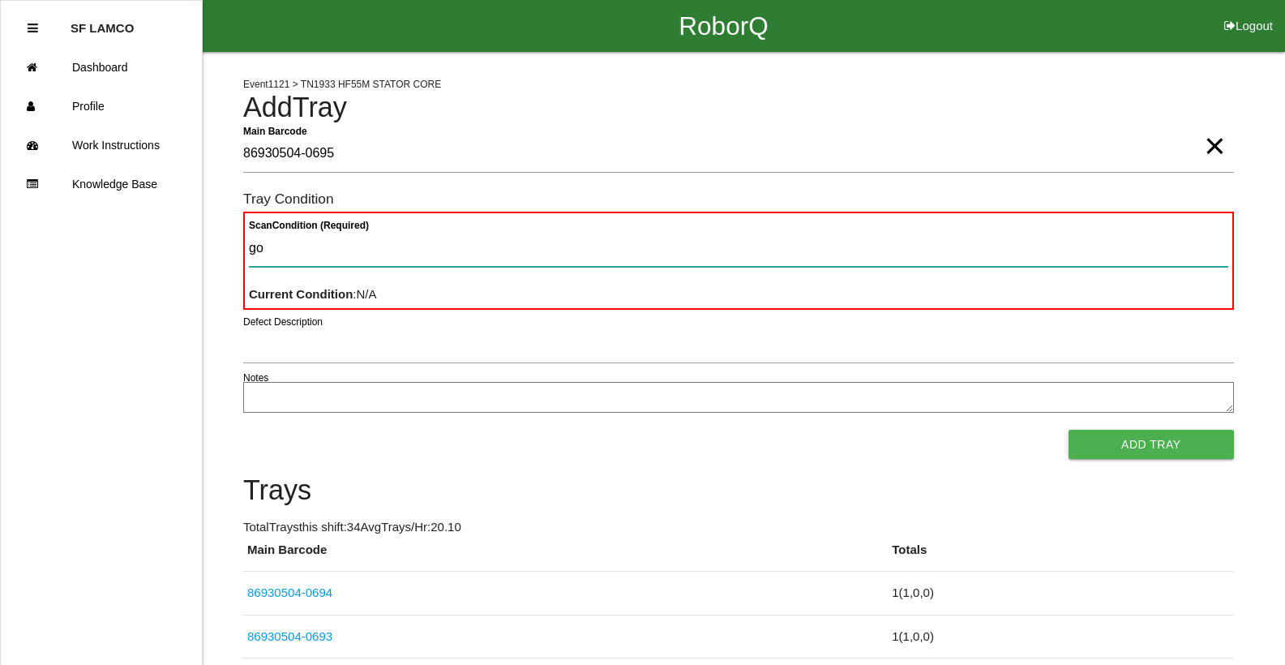
type Condition "goo"
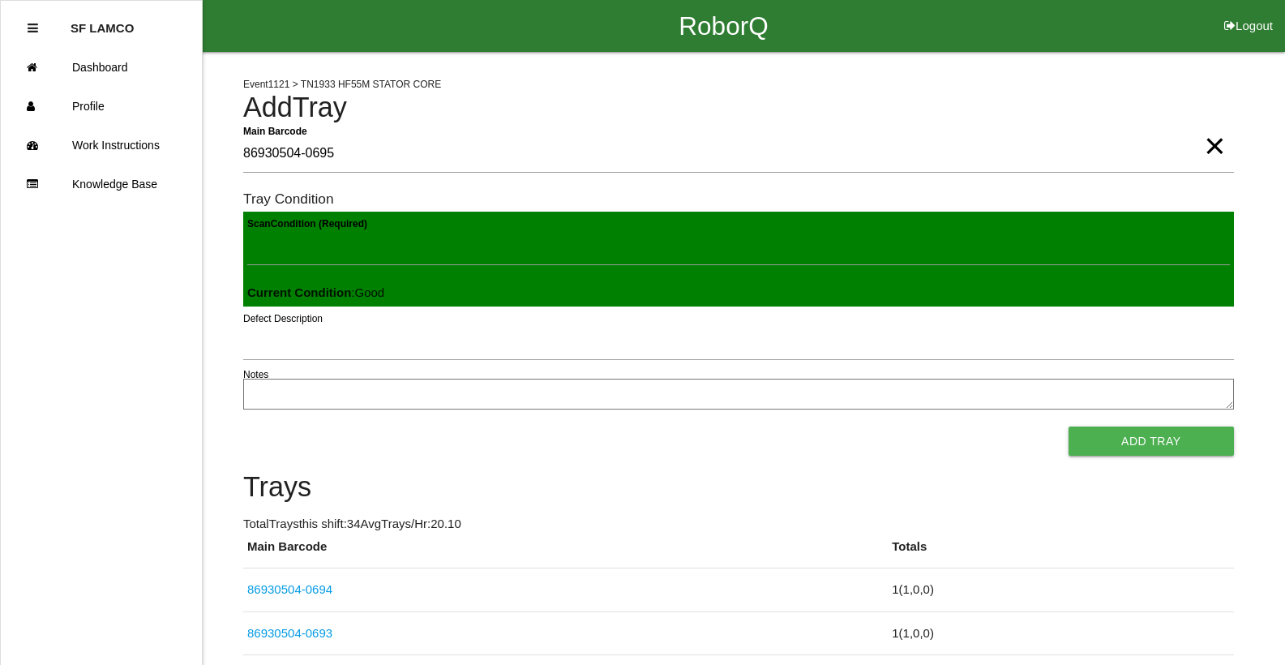
click at [1069, 427] on button "Add Tray" at bounding box center [1151, 441] width 165 height 29
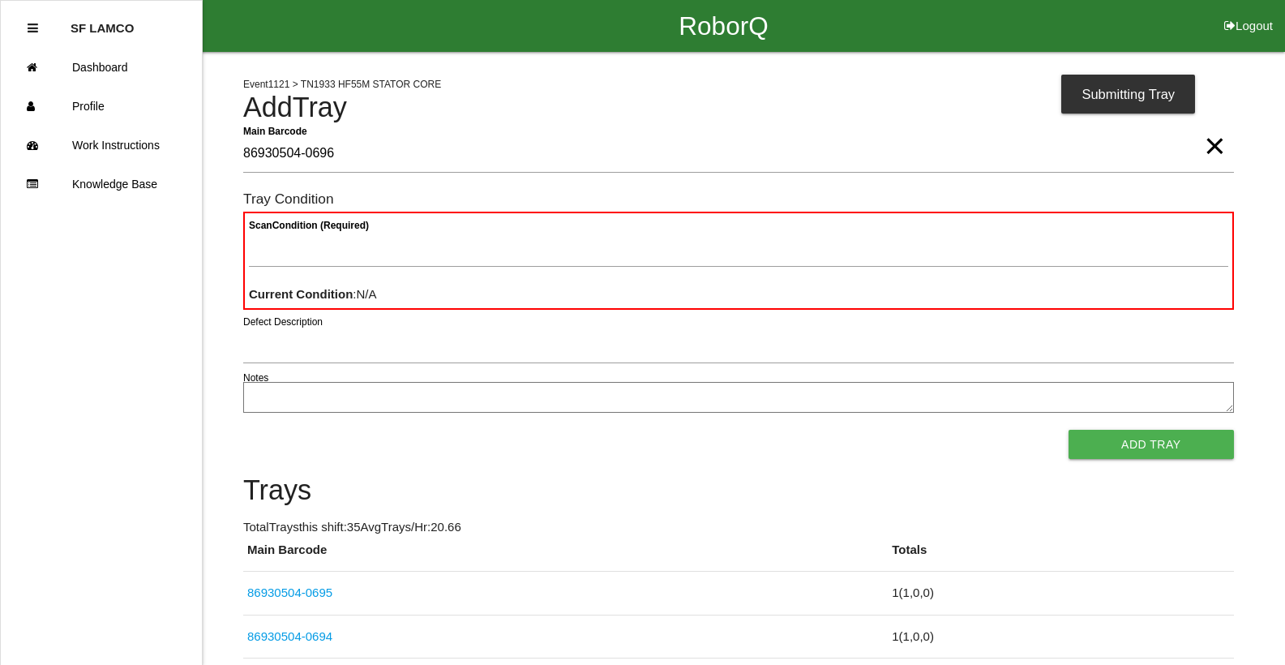
type Barcode "86930504-0696"
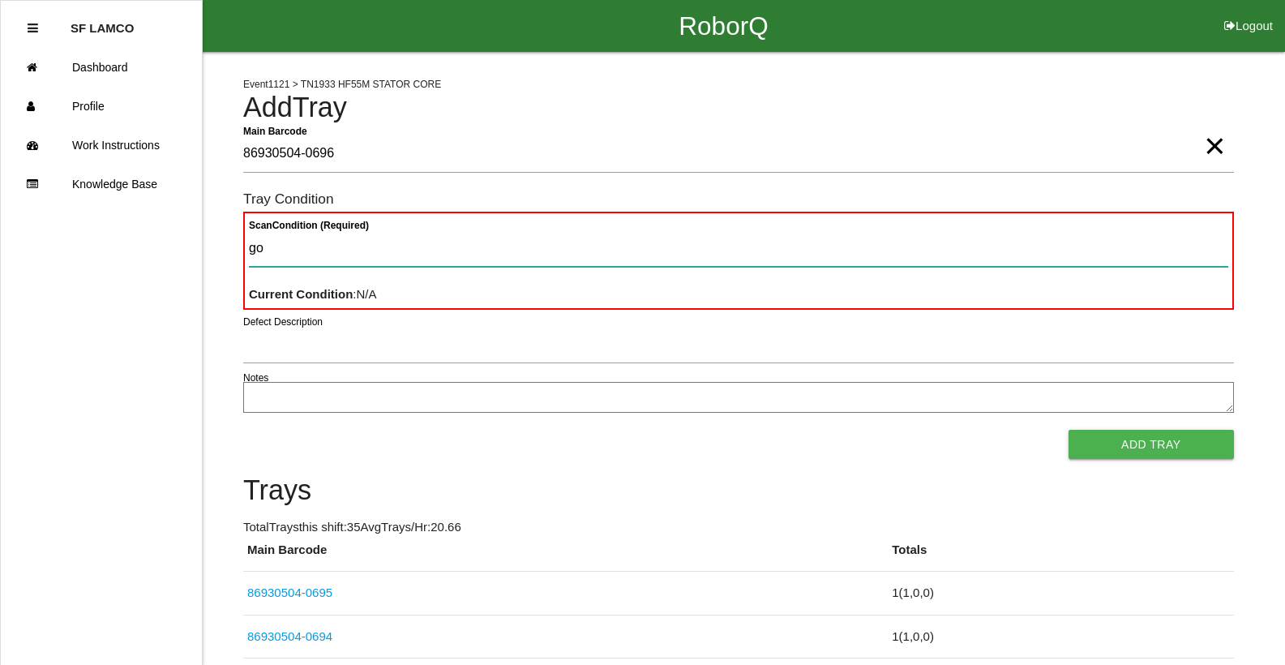
type Condition "goo"
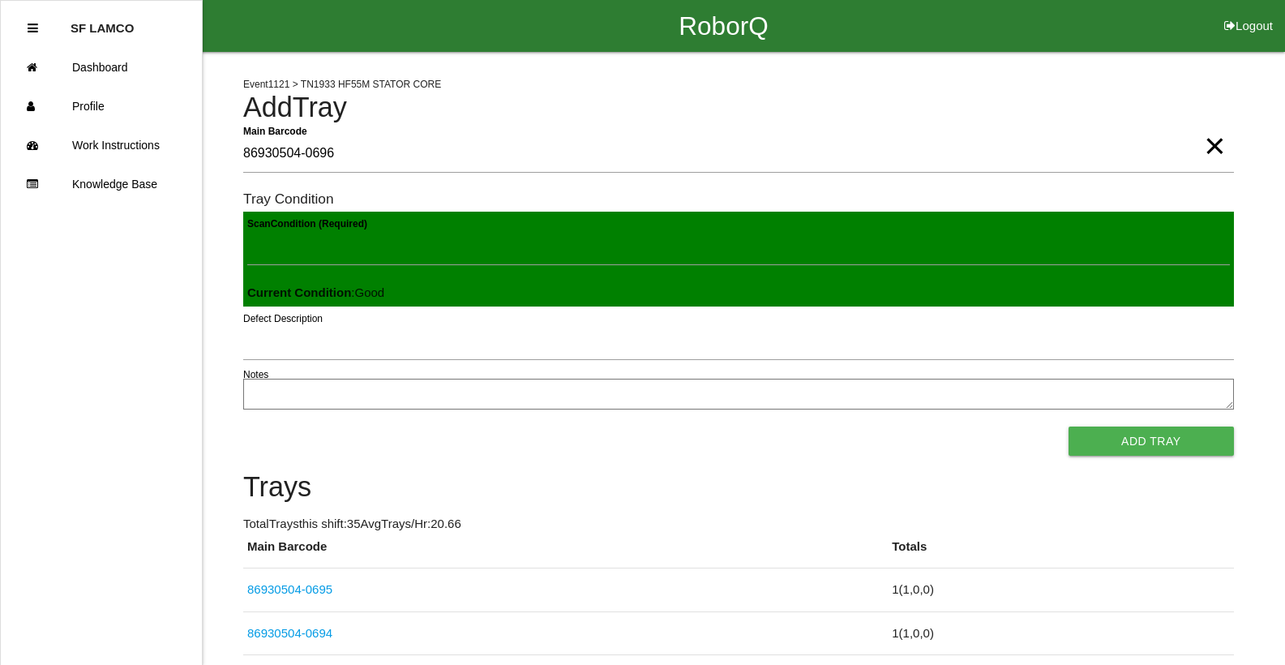
click at [1069, 427] on button "Add Tray" at bounding box center [1151, 441] width 165 height 29
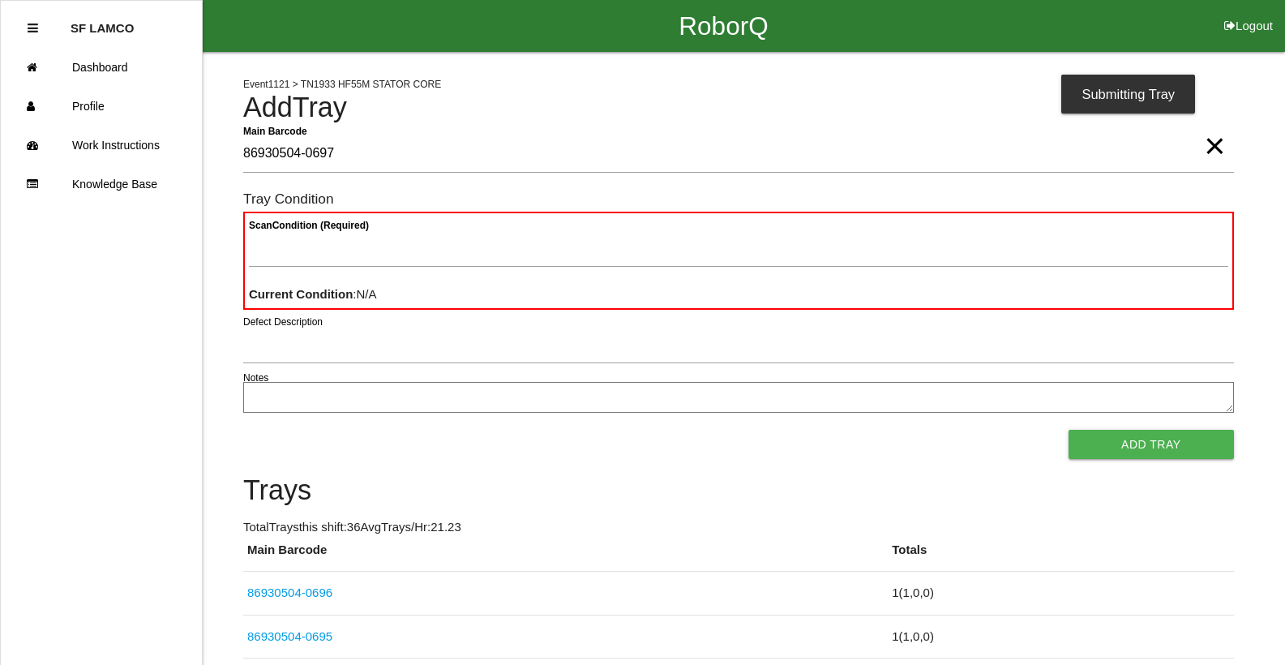
type Barcode "86930504-0697"
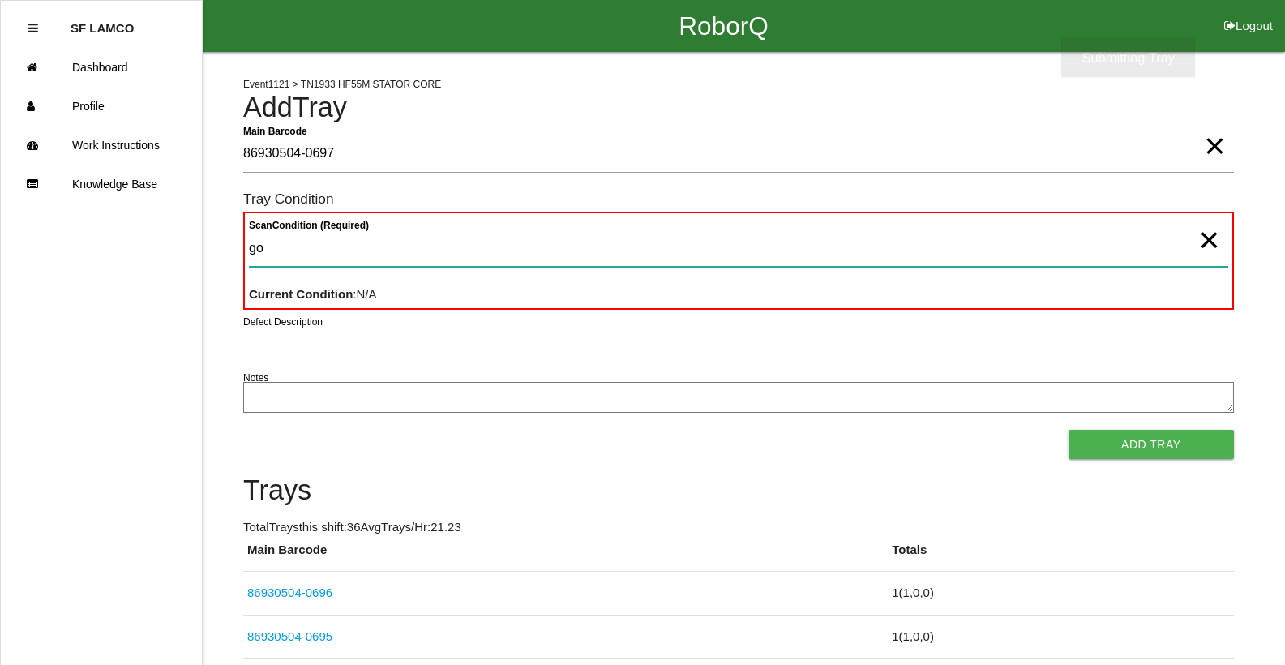
type Condition "goo"
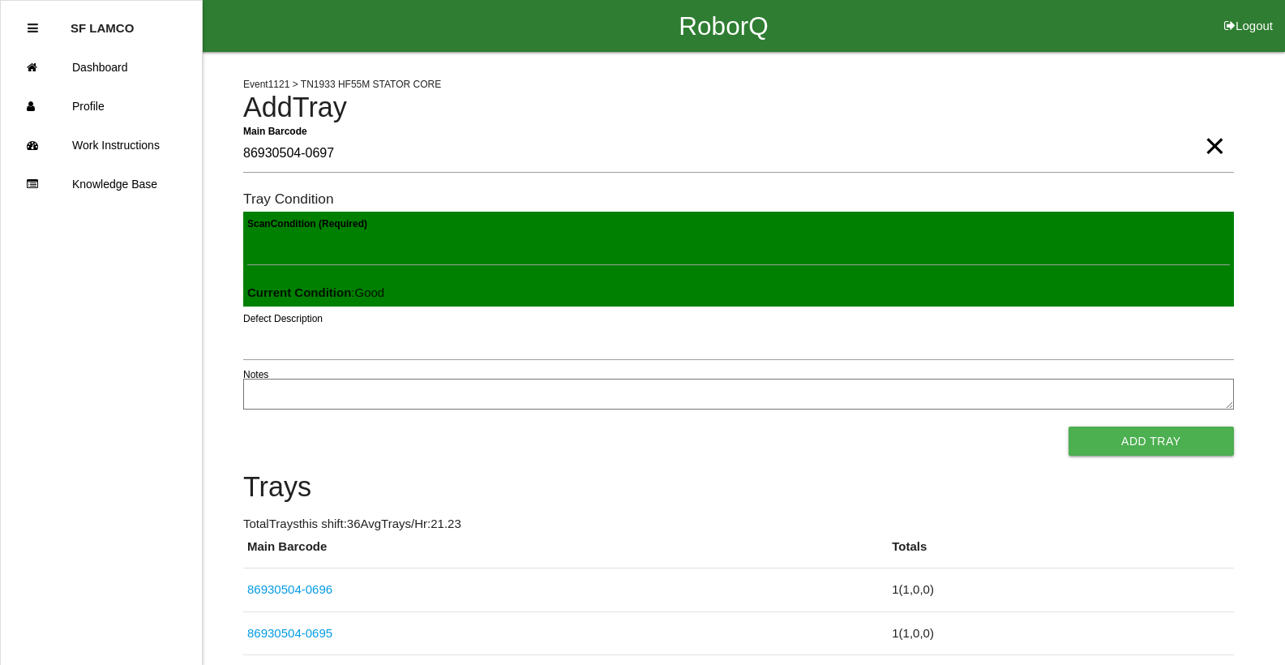
click button "Add Tray" at bounding box center [1151, 441] width 165 height 29
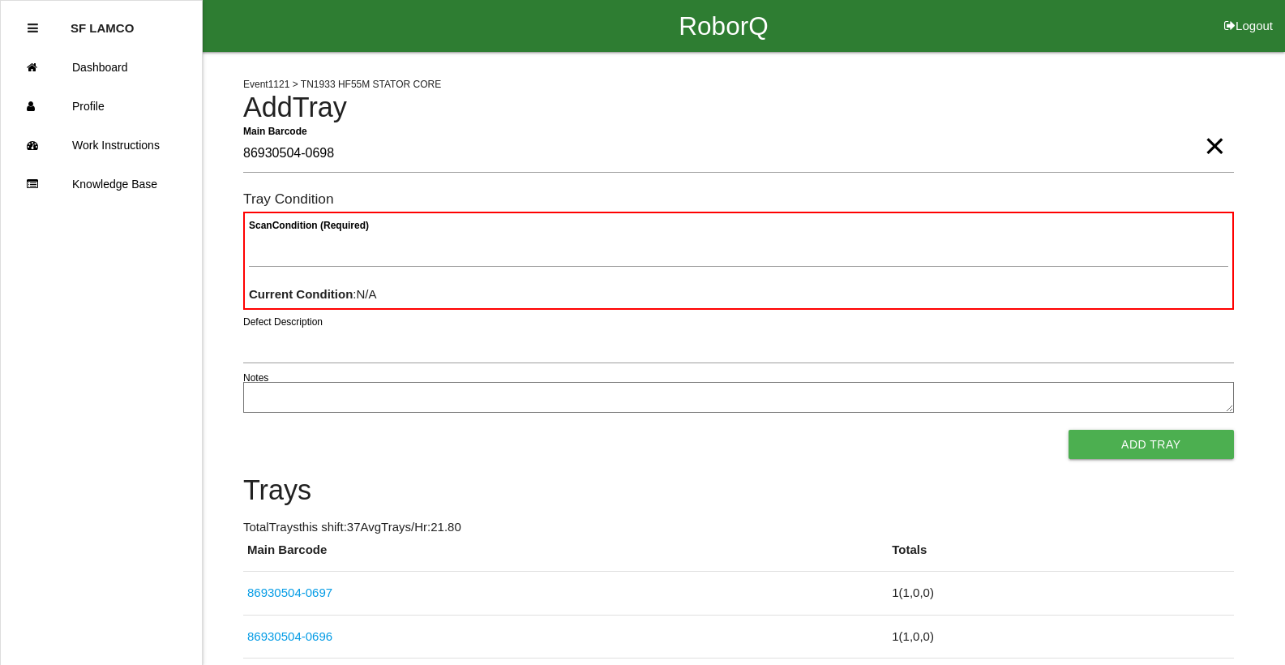
type Barcode "86930504-0698"
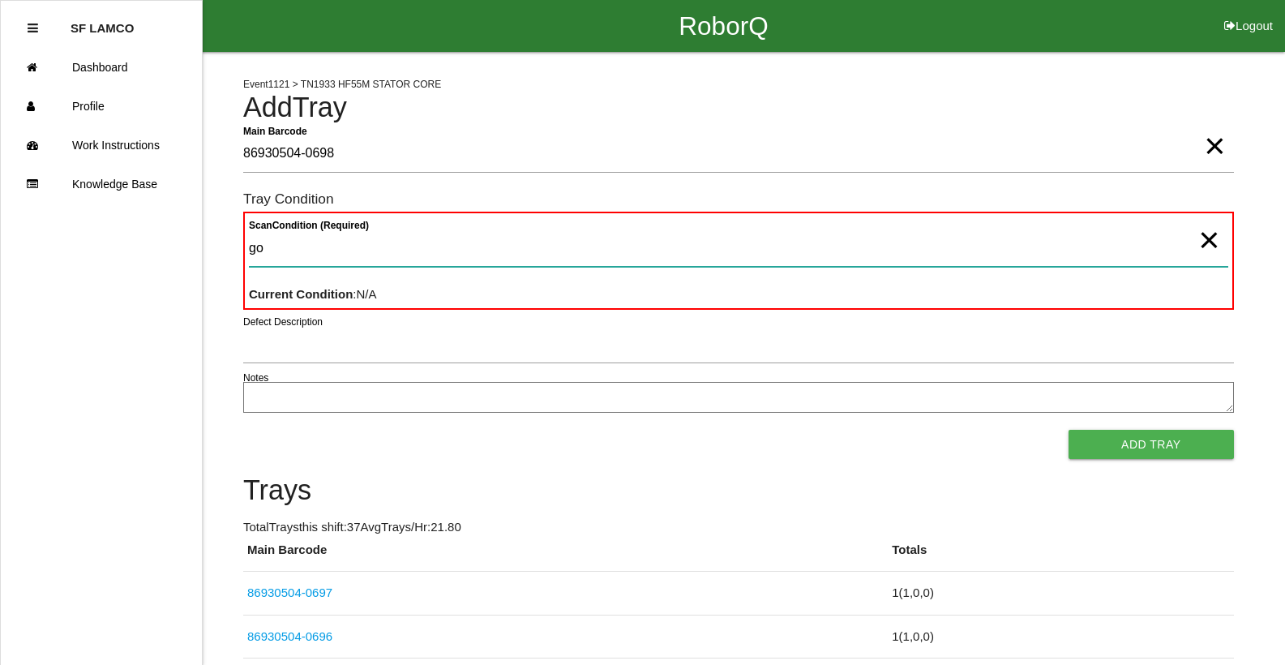
type Condition "goo"
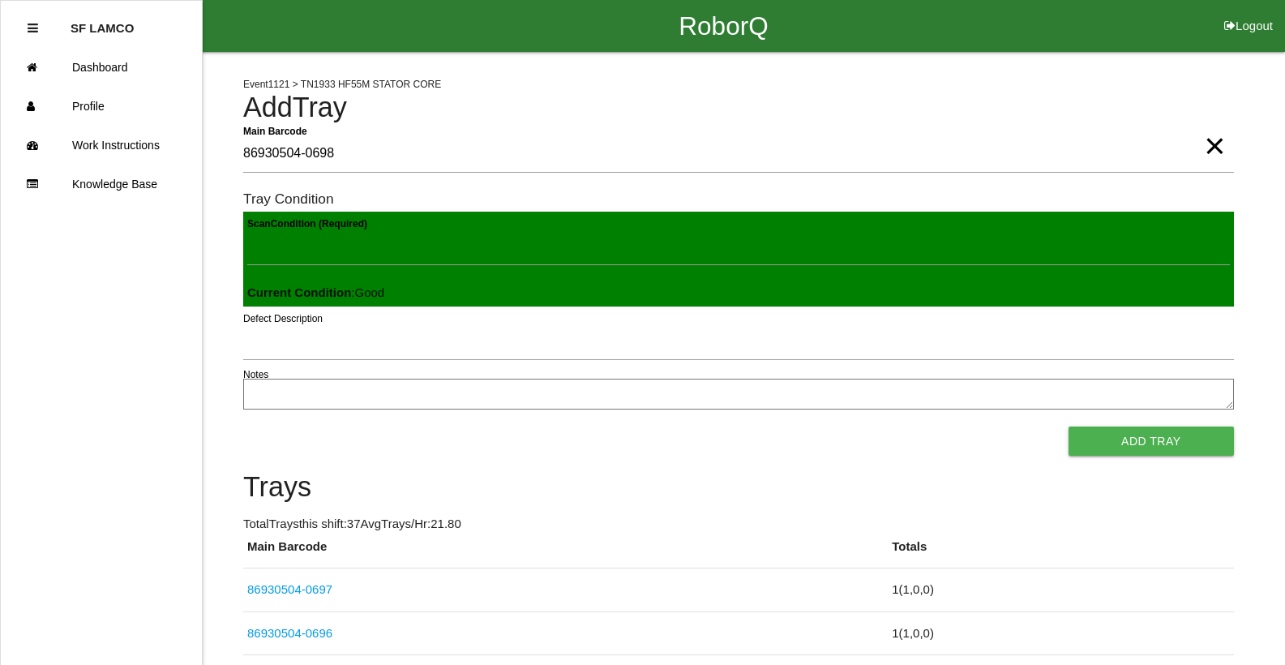
click at [1069, 427] on button "Add Tray" at bounding box center [1151, 441] width 165 height 29
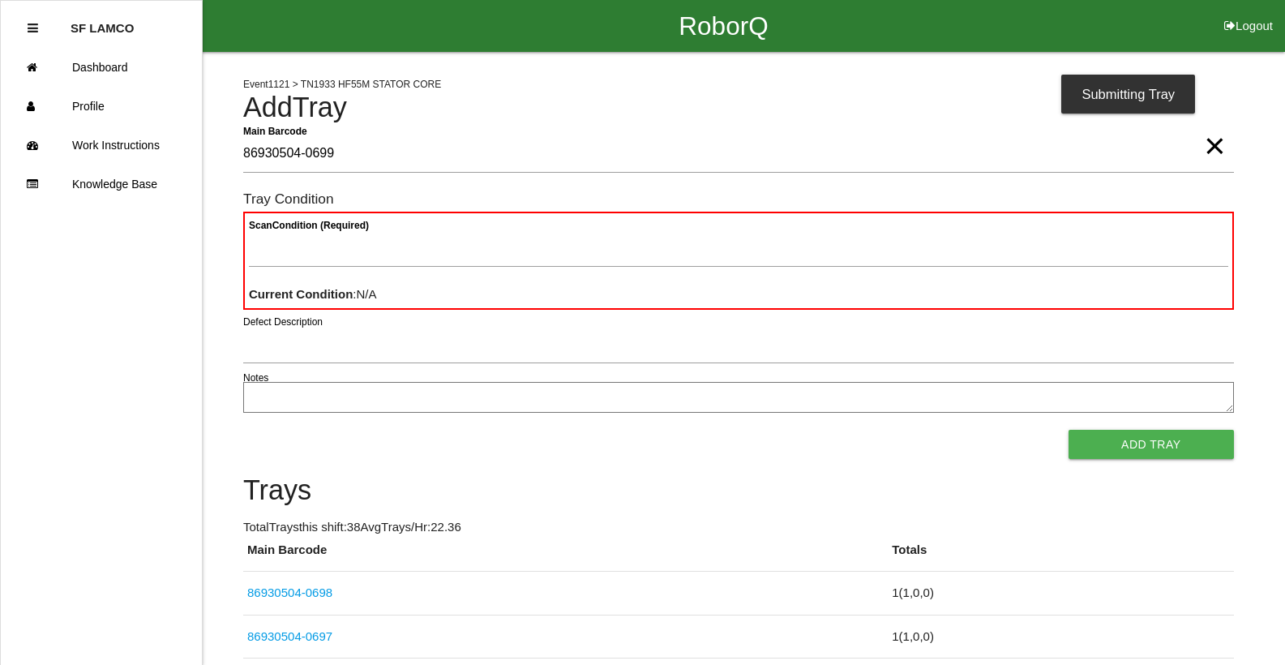
type Barcode "86930504-0699"
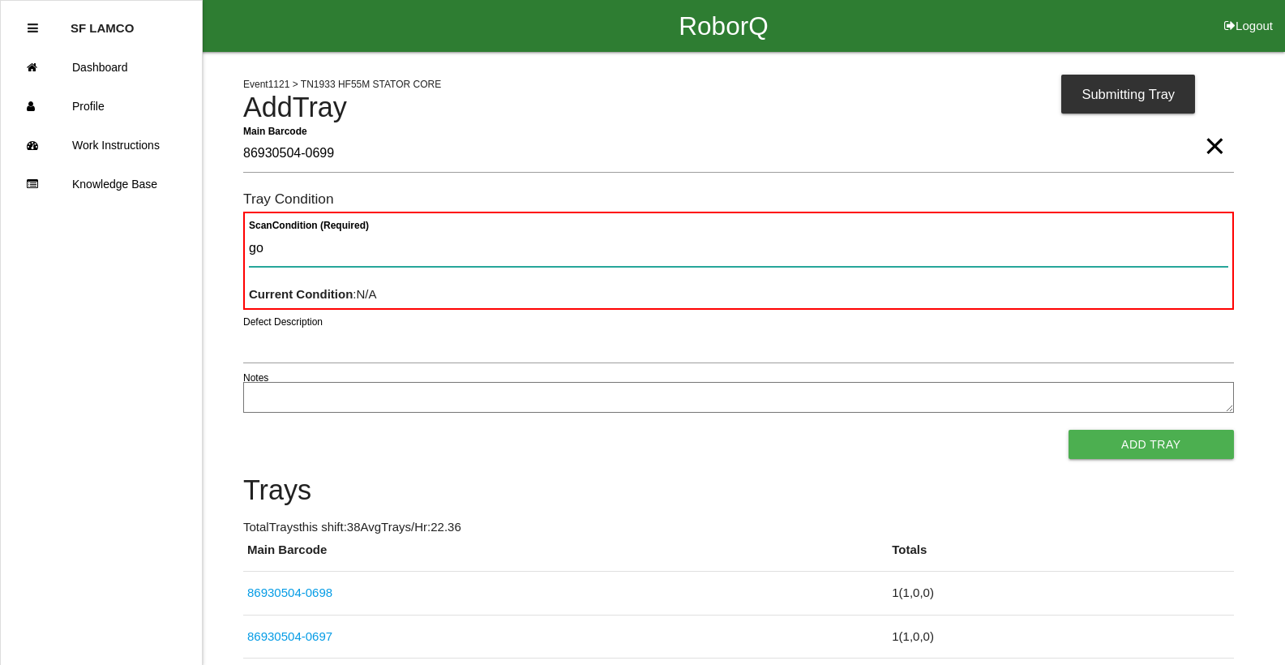
type Condition "goo"
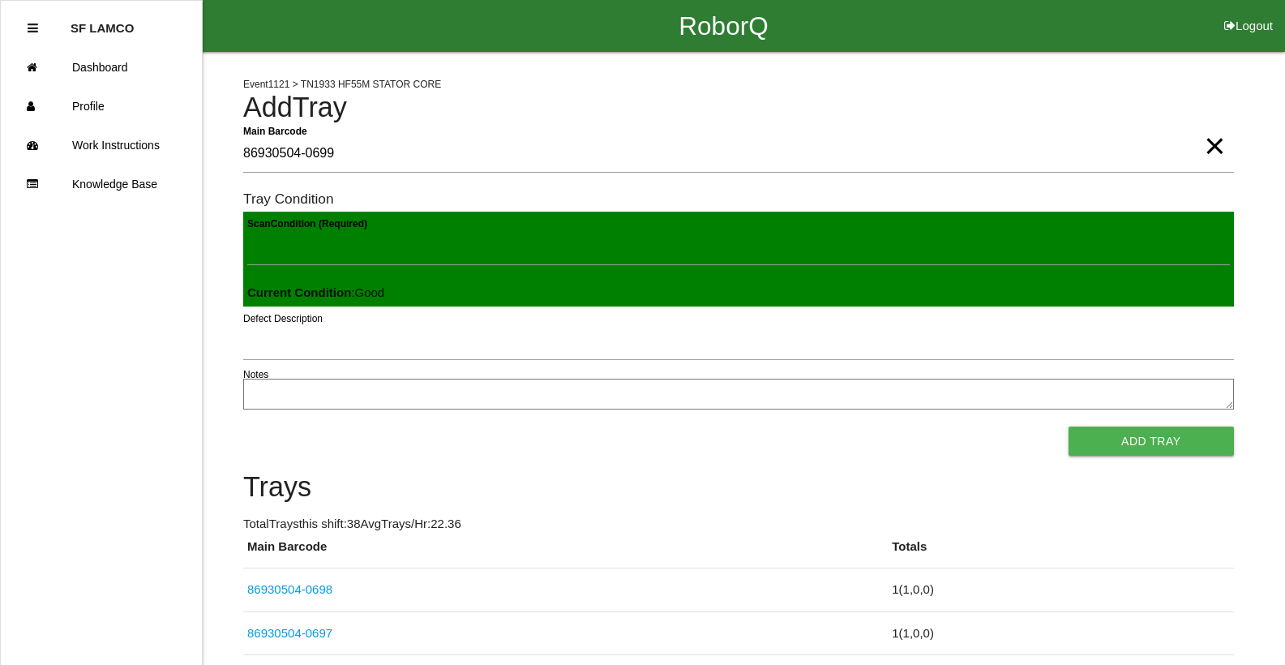
click at [1069, 427] on button "Add Tray" at bounding box center [1151, 441] width 165 height 29
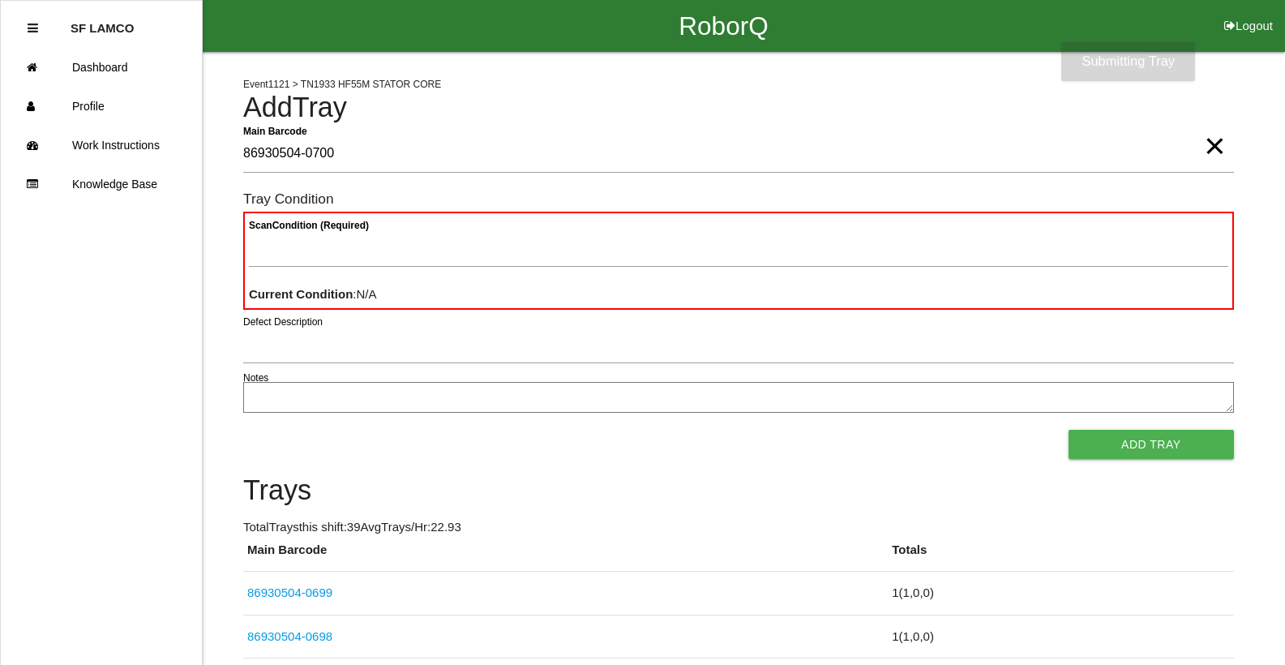
type Barcode "86930504-0700"
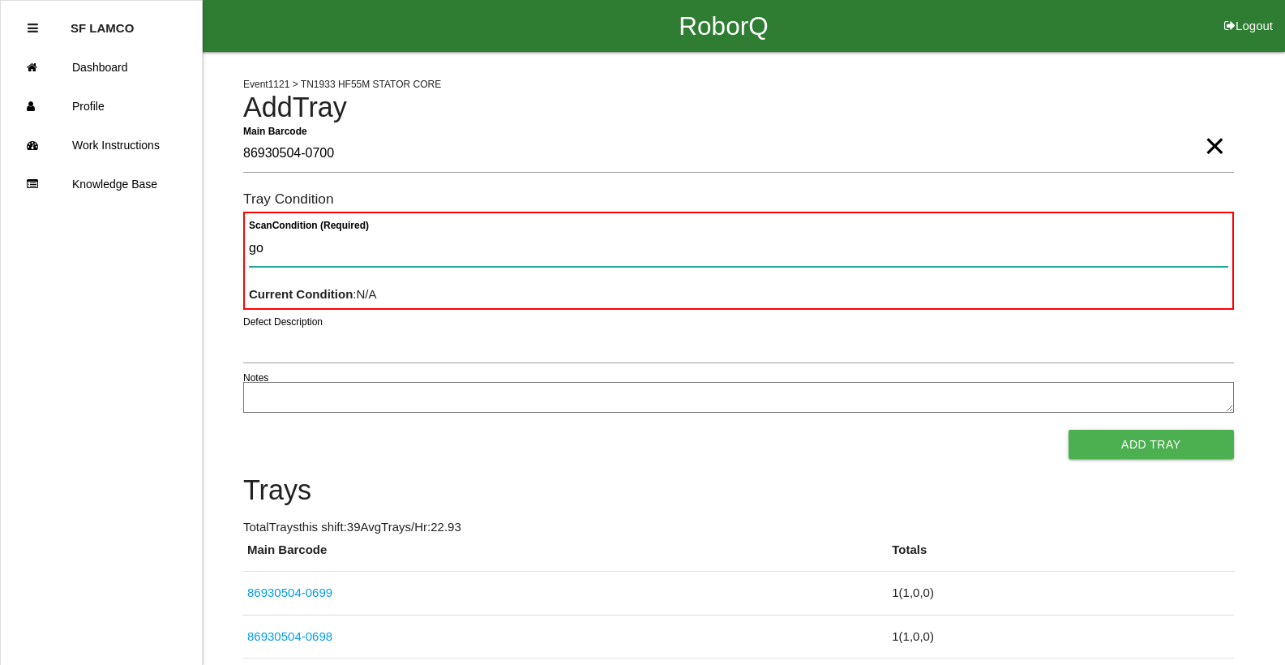
type Condition "goo"
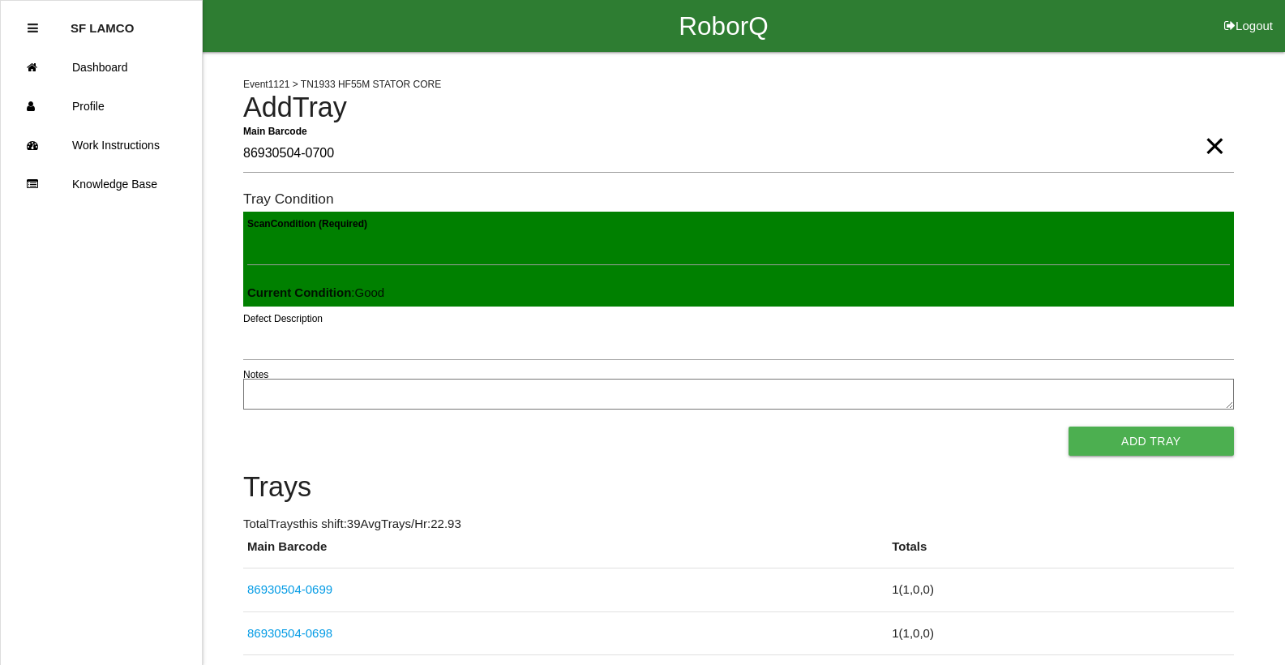
click at [1069, 427] on button "Add Tray" at bounding box center [1151, 441] width 165 height 29
